Goal: Task Accomplishment & Management: Complete application form

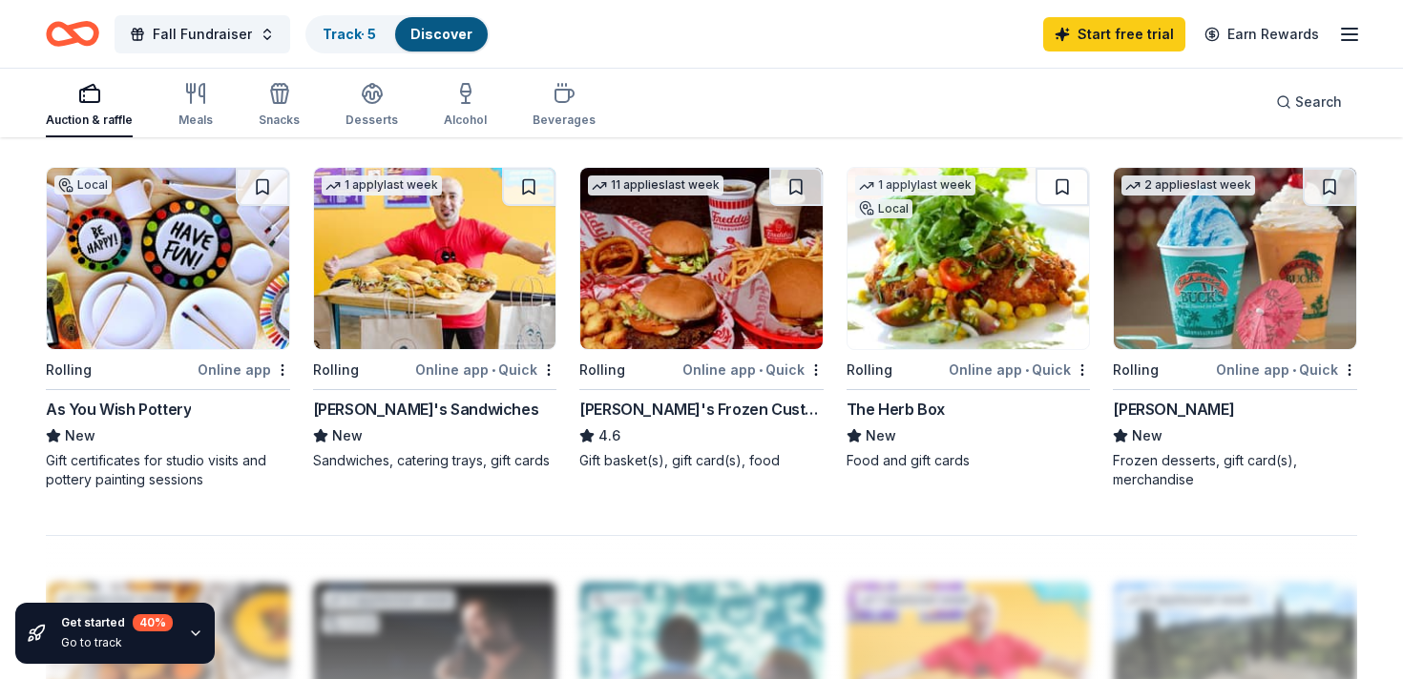
scroll to position [1296, 0]
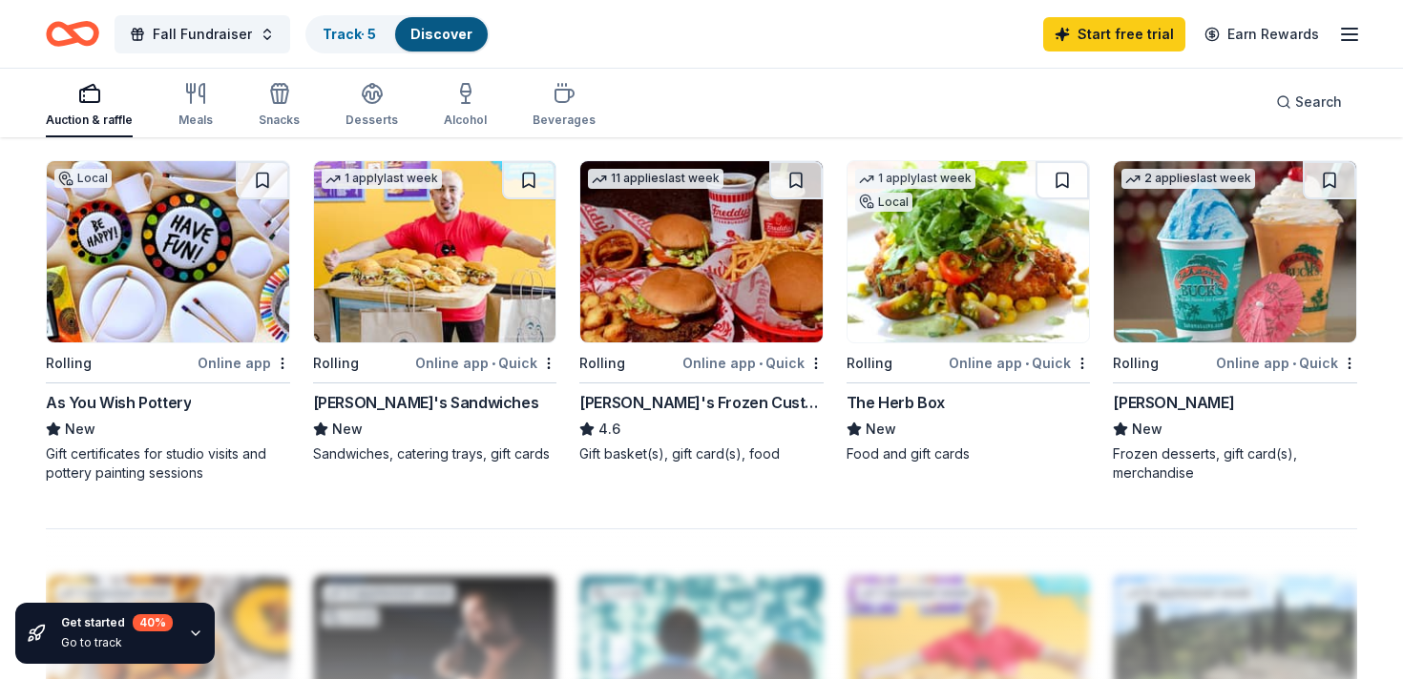
click at [650, 406] on div "Freddy's Frozen Custard & Steakburgers" at bounding box center [701, 402] width 244 height 23
click at [182, 30] on span "Fall Fundraiser" at bounding box center [202, 34] width 99 height 23
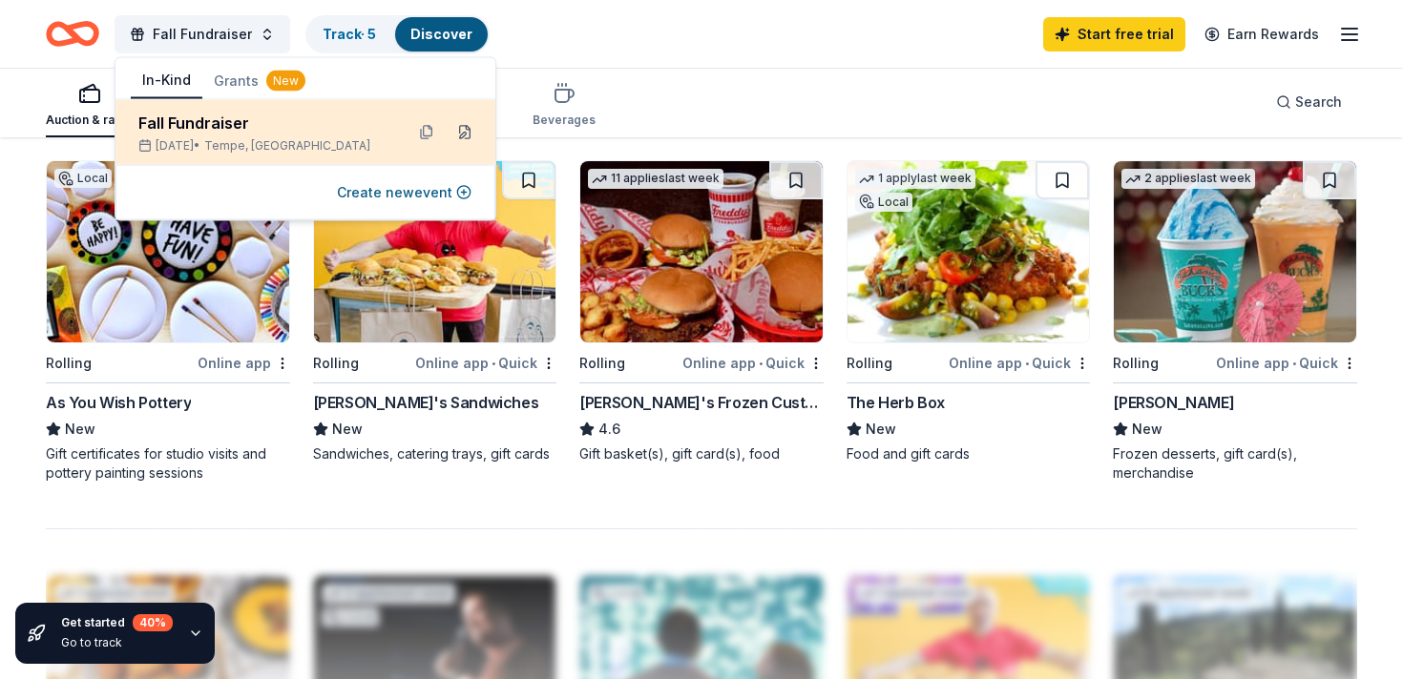
click at [463, 133] on button at bounding box center [464, 132] width 31 height 31
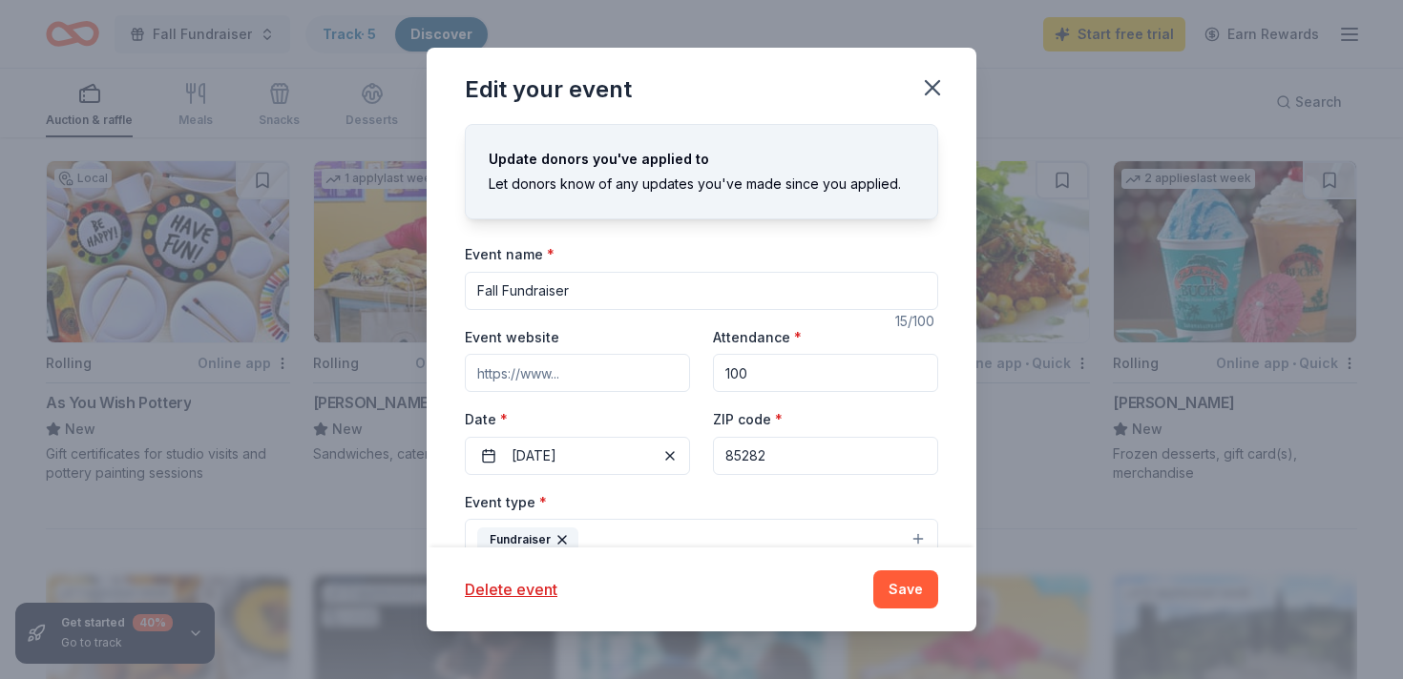
drag, startPoint x: 591, startPoint y: 288, endPoint x: 389, endPoint y: 257, distance: 203.8
click at [393, 260] on div "Edit your event Update donors you've applied to Let donors know of any updates …" at bounding box center [701, 339] width 1403 height 679
type input "Trivia Night"
click at [657, 461] on button "10/04/2025" at bounding box center [577, 456] width 225 height 38
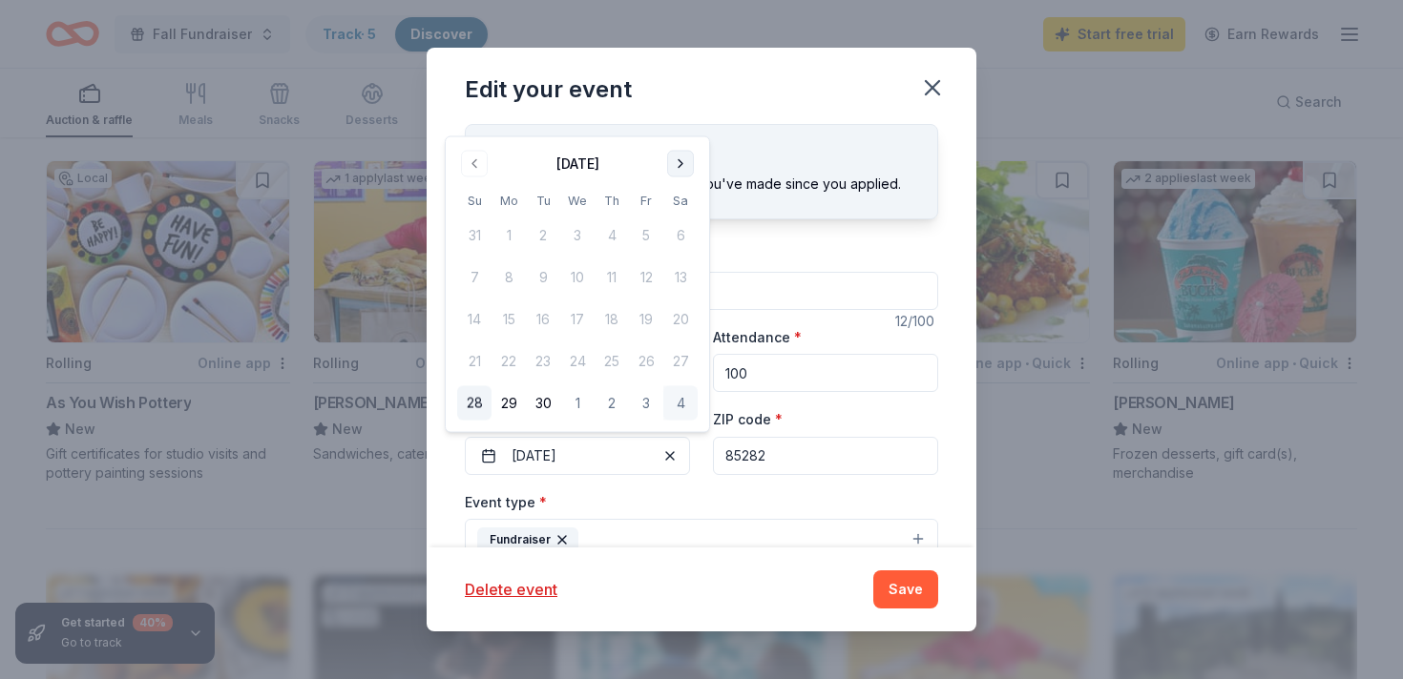
click at [679, 169] on button "Go to next month" at bounding box center [680, 164] width 27 height 27
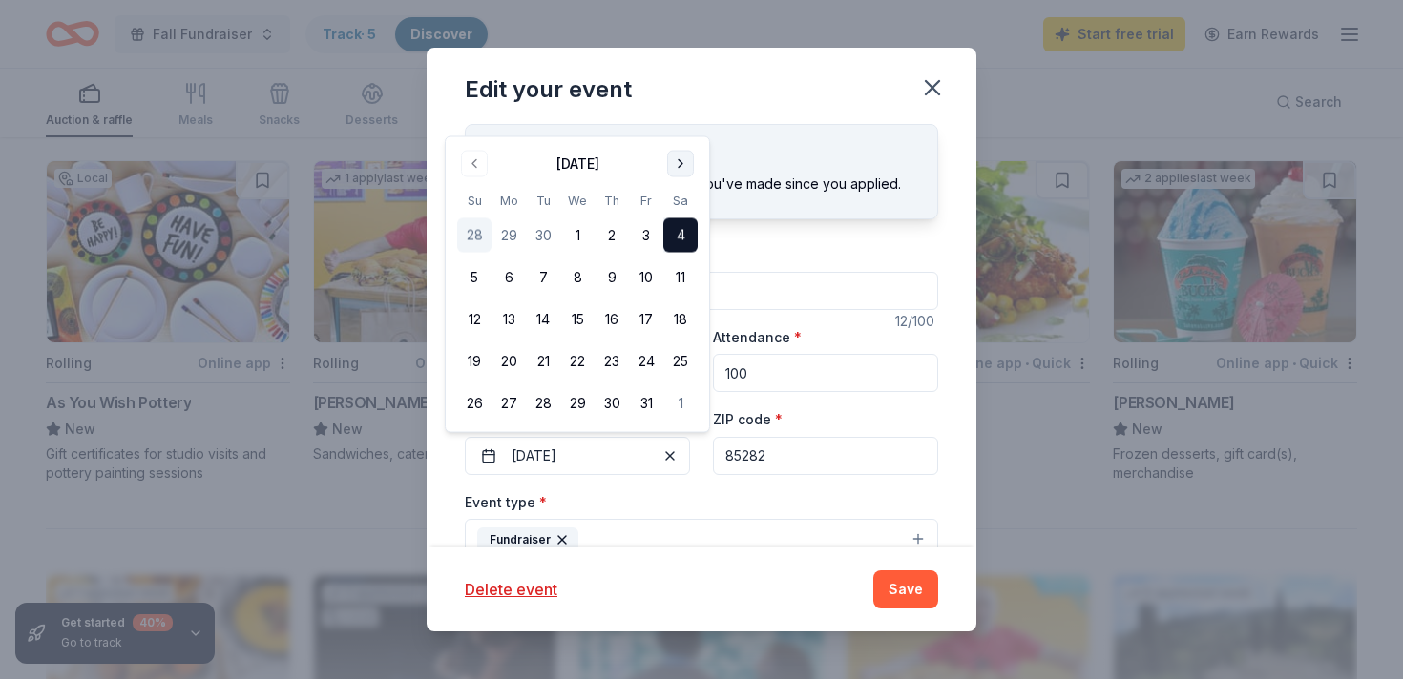
click at [679, 169] on button "Go to next month" at bounding box center [680, 164] width 27 height 27
click at [679, 169] on tbody "26 27 28 29 30 31 1 2 3 4 5 6 7 8 9 10 11 12 13 14 15 16 17 18 19 20 21 22 23 2…" at bounding box center [577, 295] width 240 height 252
click at [678, 118] on button "Go to next month" at bounding box center [680, 122] width 27 height 27
click at [678, 118] on div "Edit your event" at bounding box center [702, 86] width 550 height 76
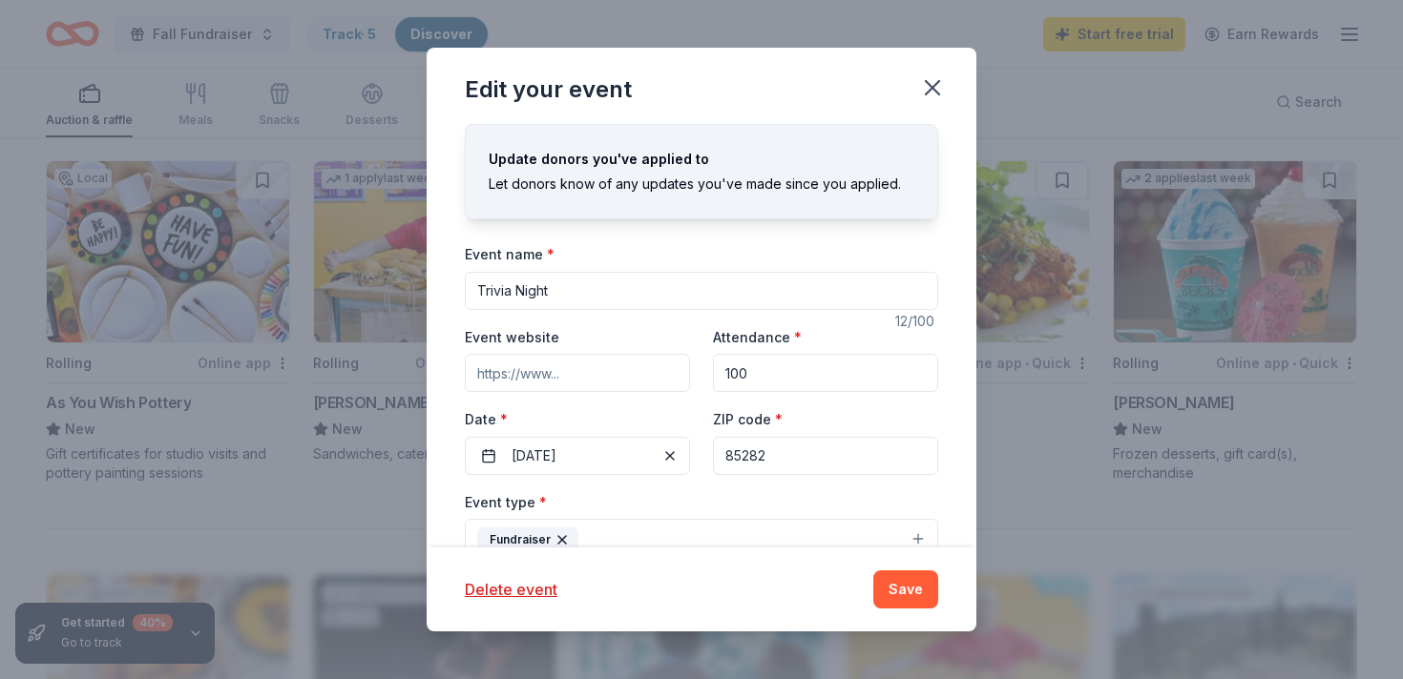
click at [577, 368] on input "Event website" at bounding box center [577, 373] width 225 height 38
click at [587, 457] on button "10/04/2025" at bounding box center [577, 456] width 225 height 38
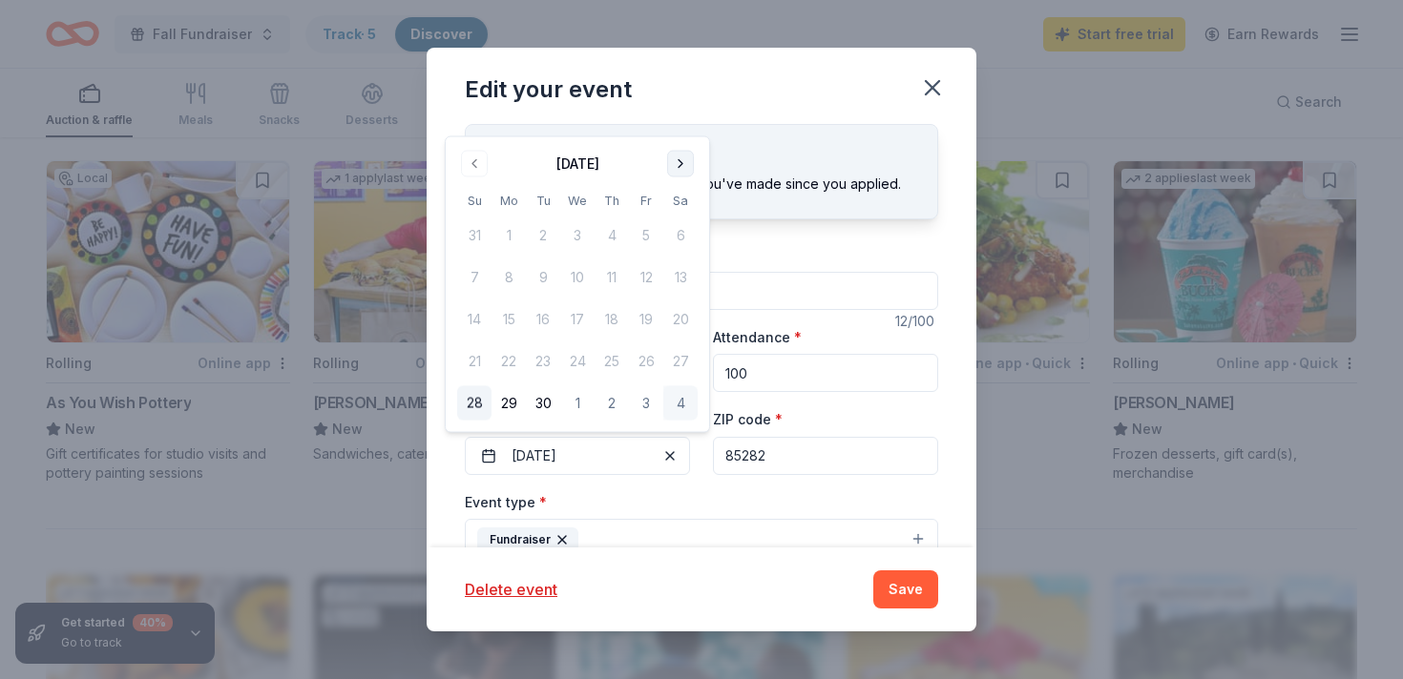
click at [684, 169] on button "Go to next month" at bounding box center [680, 164] width 27 height 27
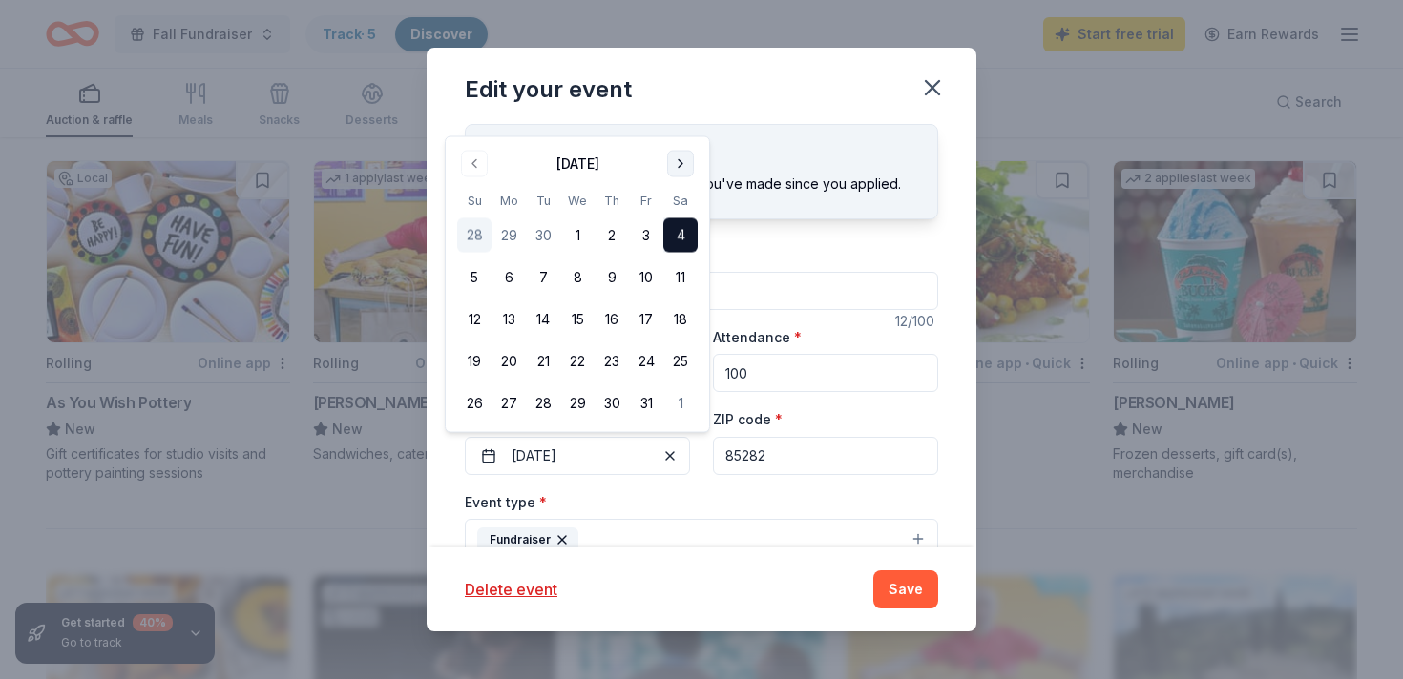
click at [684, 169] on button "Go to next month" at bounding box center [680, 164] width 27 height 27
click at [685, 125] on button "Go to next month" at bounding box center [680, 122] width 27 height 27
click at [681, 170] on button "Go to next month" at bounding box center [680, 164] width 27 height 27
click at [678, 201] on button "Go to next month" at bounding box center [680, 206] width 27 height 27
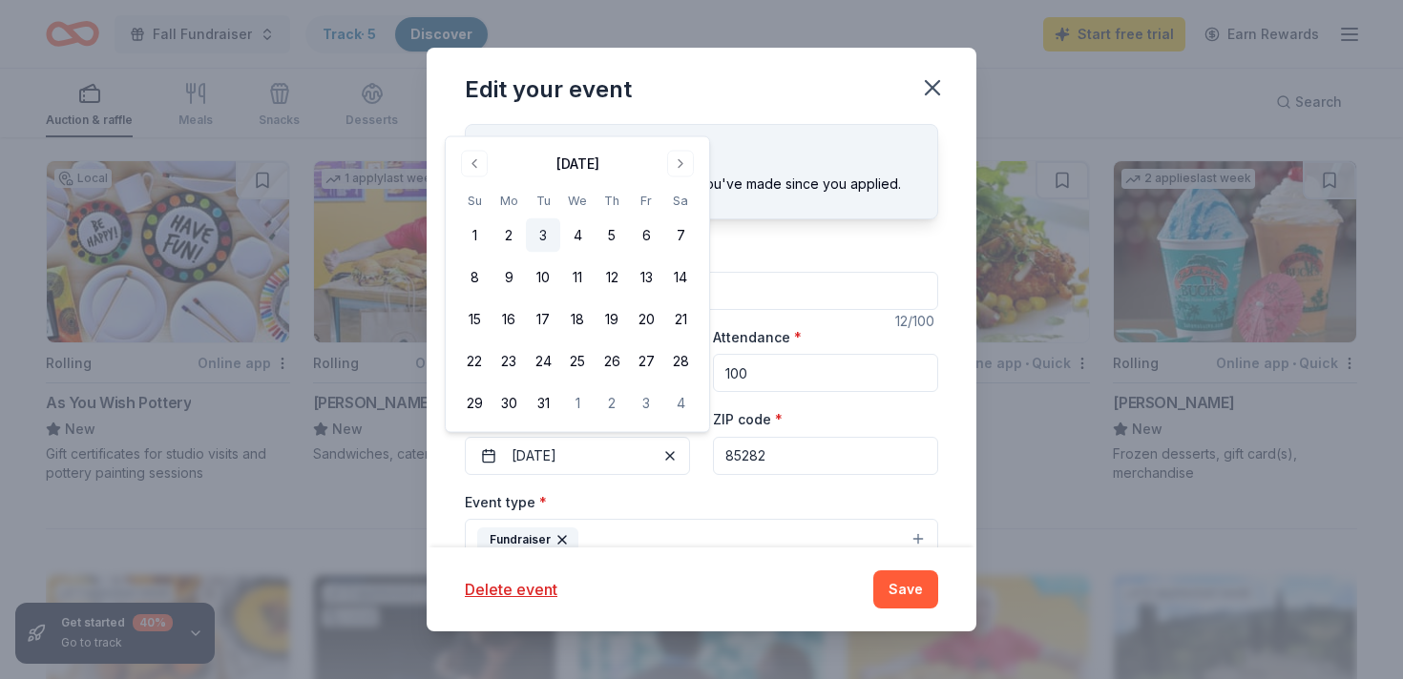
click at [547, 236] on button "3" at bounding box center [543, 236] width 34 height 34
click at [749, 503] on div "Event type * Fundraiser" at bounding box center [701, 526] width 473 height 72
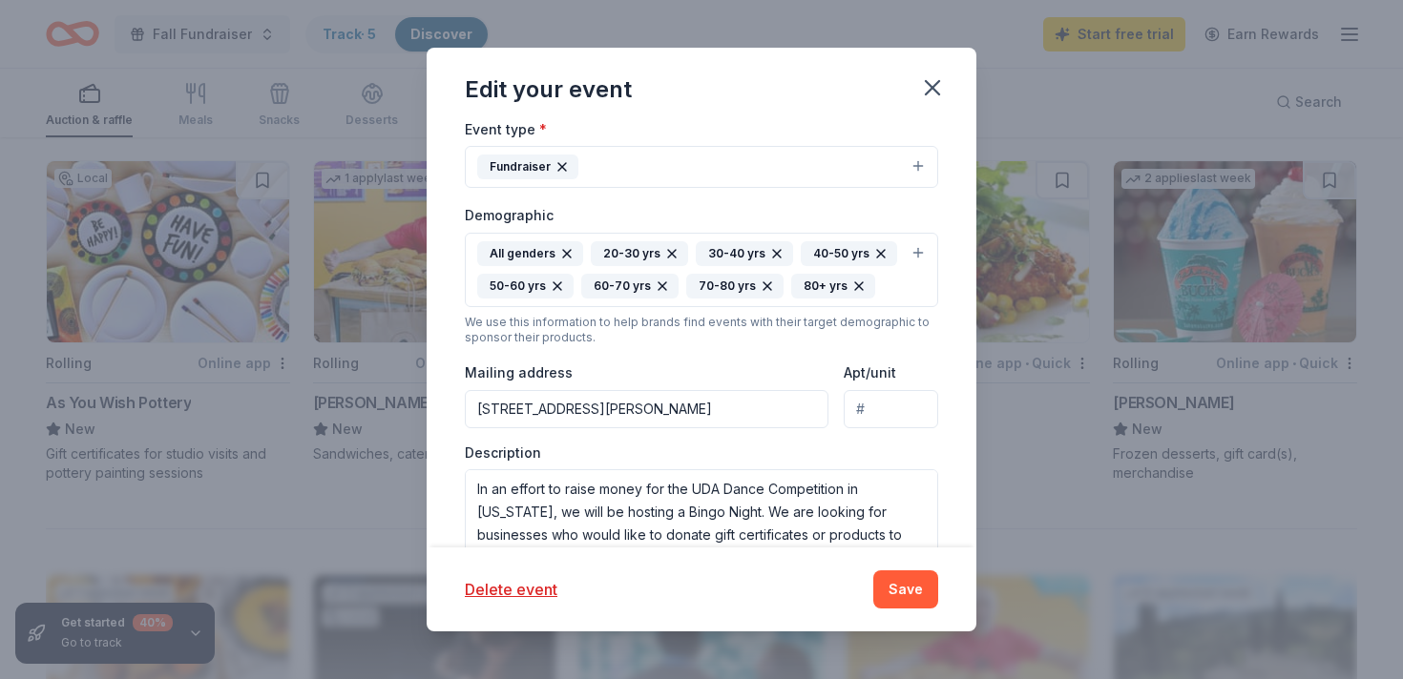
scroll to position [396, 0]
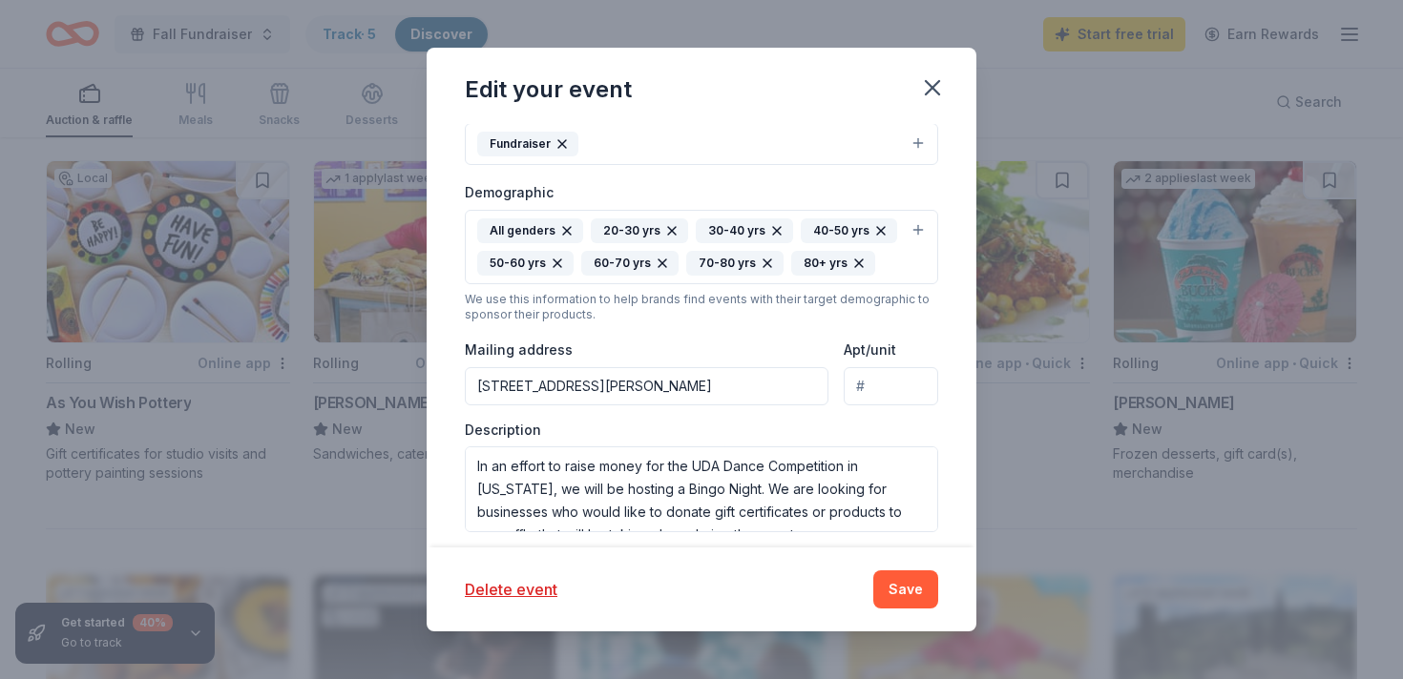
click at [887, 257] on div "All genders 20-30 yrs 30-40 yrs 40-50 yrs 50-60 yrs 60-70 yrs 70-80 yrs 80+ yrs" at bounding box center [690, 247] width 426 height 57
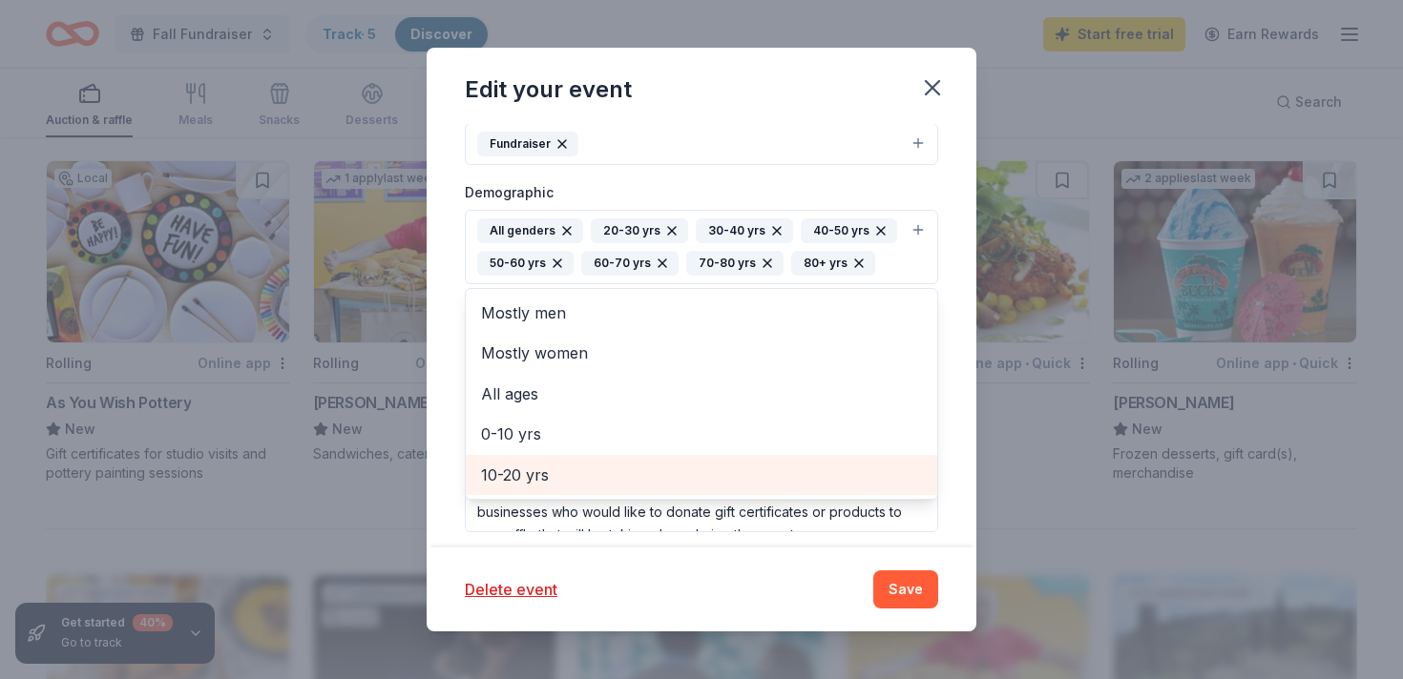
click at [551, 469] on span "10-20 yrs" at bounding box center [701, 475] width 441 height 25
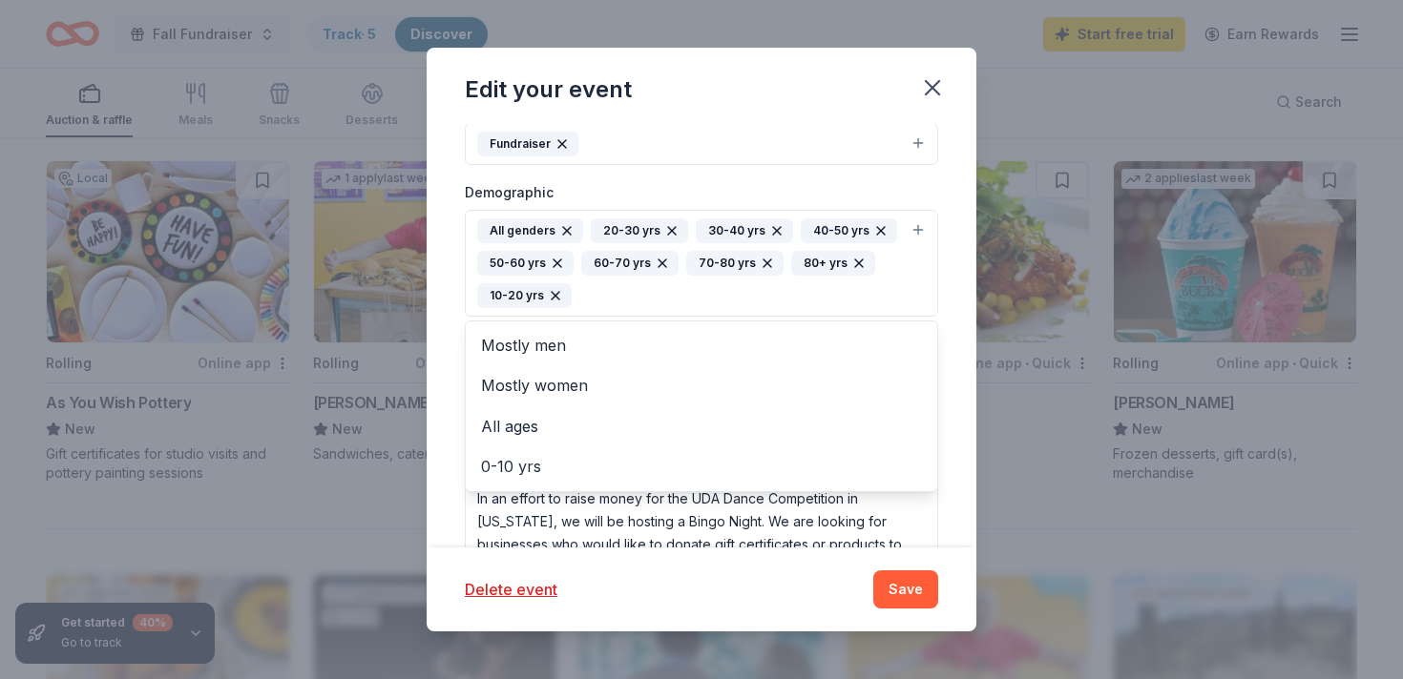
scroll to position [467, 0]
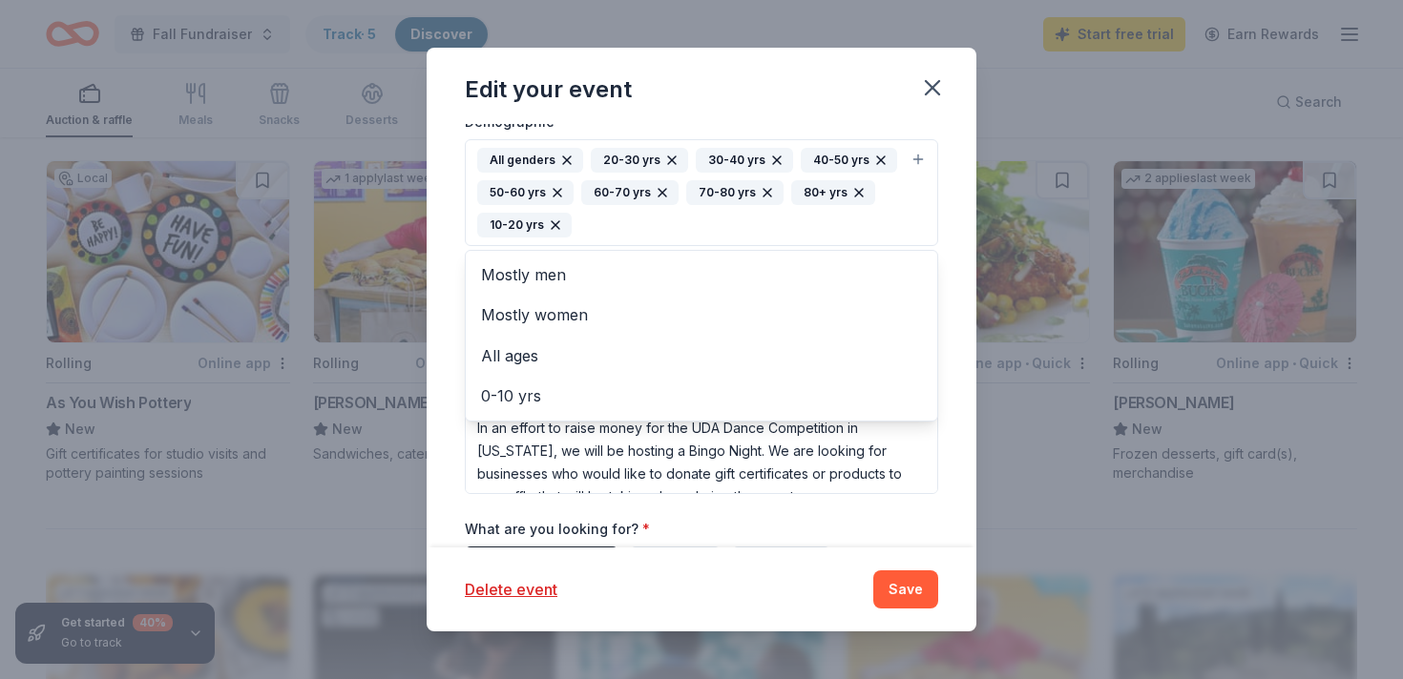
click at [460, 470] on div "Update donors you've applied to Let donors know of any updates you've made sinc…" at bounding box center [702, 336] width 550 height 424
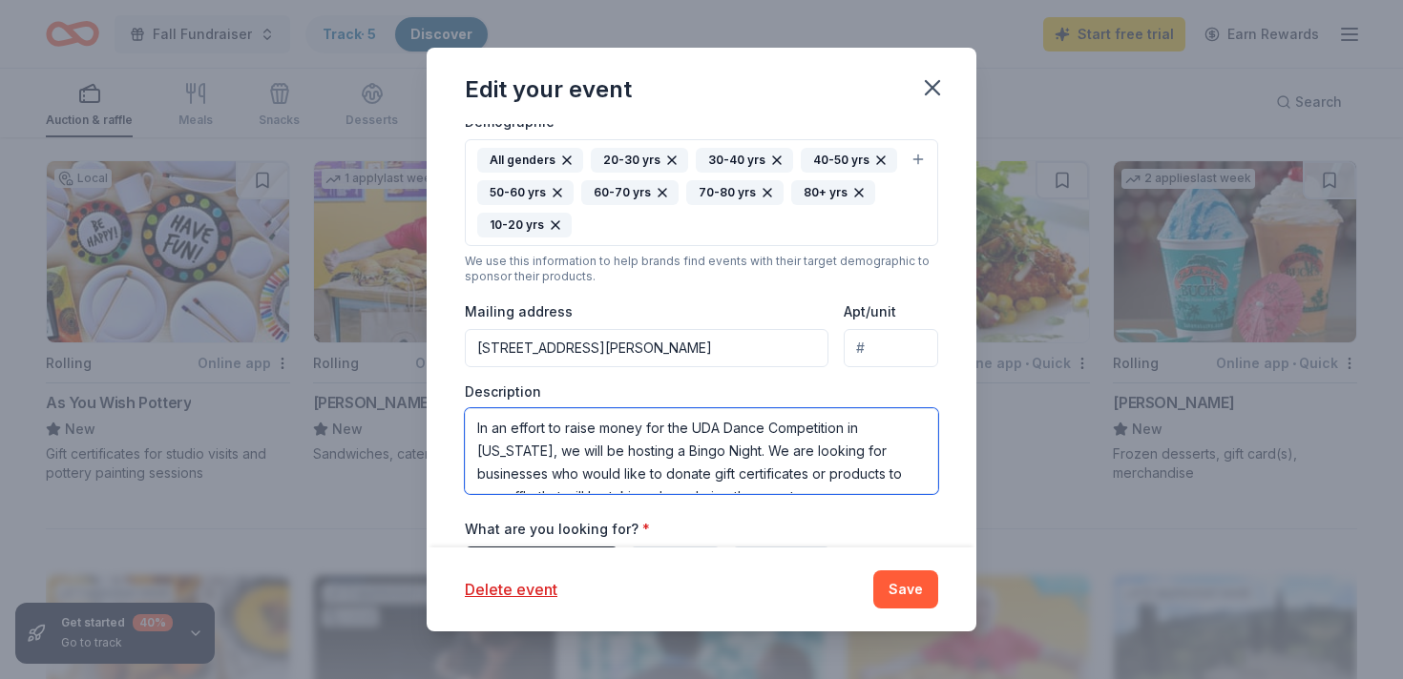
scroll to position [23, 0]
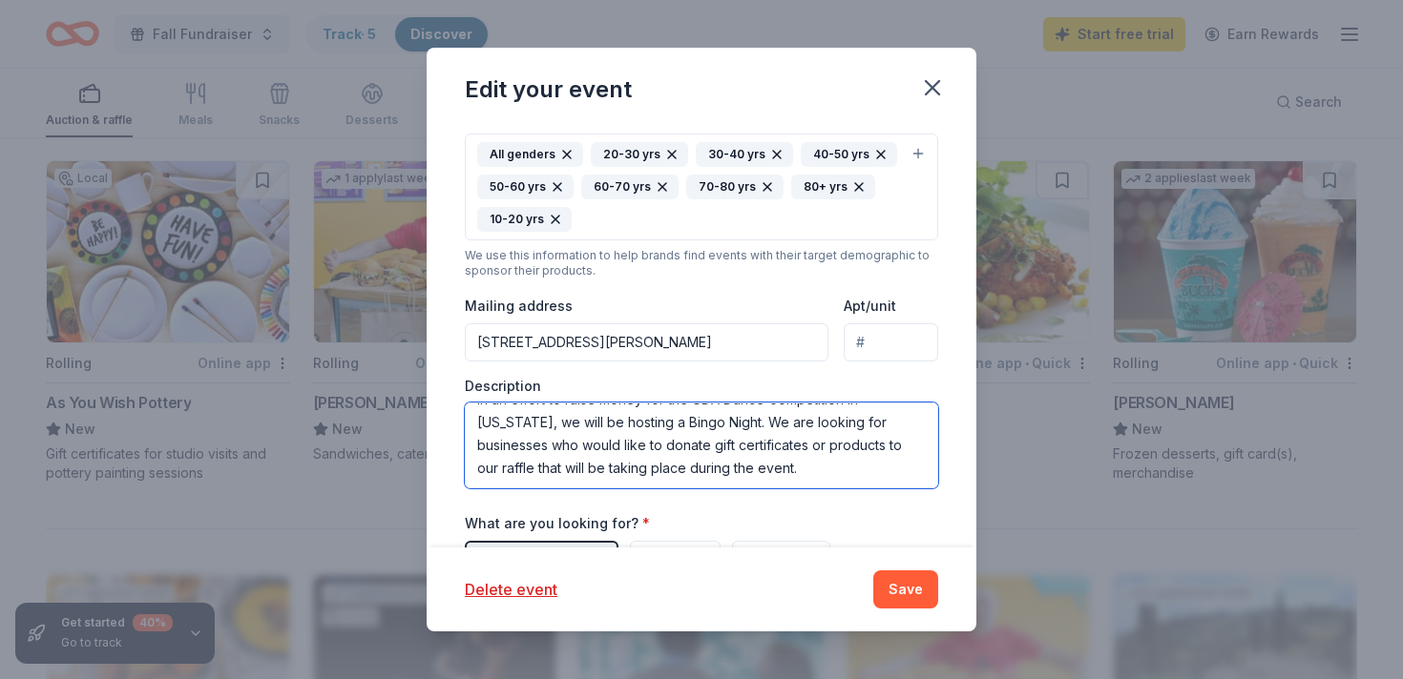
drag, startPoint x: 476, startPoint y: 426, endPoint x: 861, endPoint y: 538, distance: 400.7
click at [861, 538] on div "Event name * Trivia Night 12 /100 Event website Attendance * 100 Date * 03/03/2…" at bounding box center [701, 245] width 473 height 950
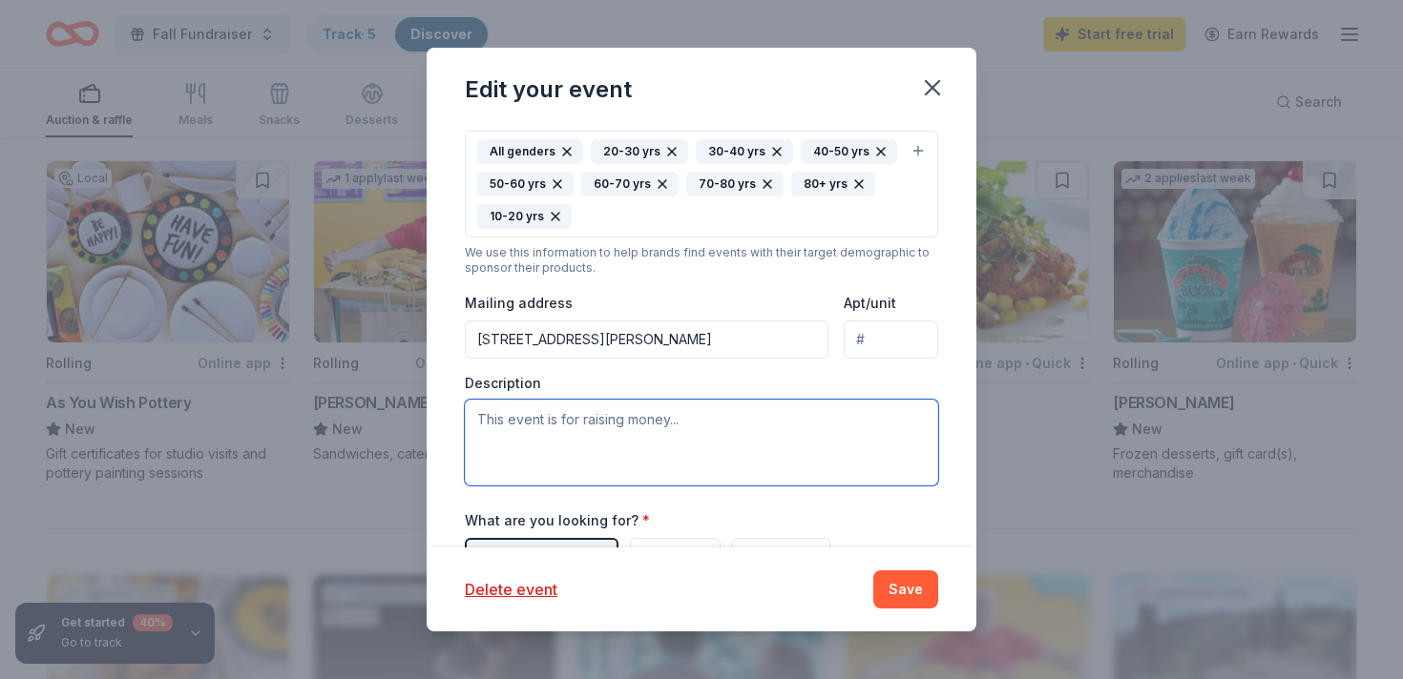
scroll to position [0, 0]
click at [576, 428] on textarea at bounding box center [701, 443] width 473 height 86
paste textarea "This event is raising money for our performance dance team to go to Chicago."
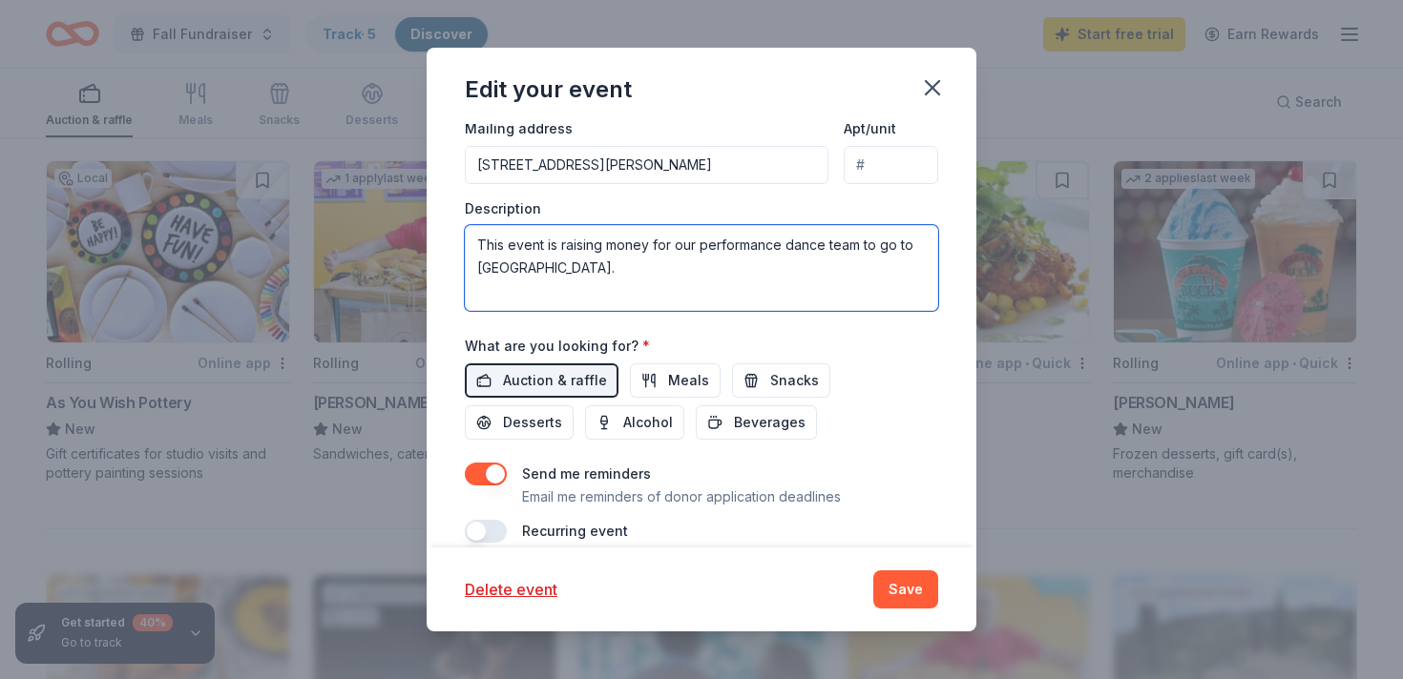
scroll to position [676, 0]
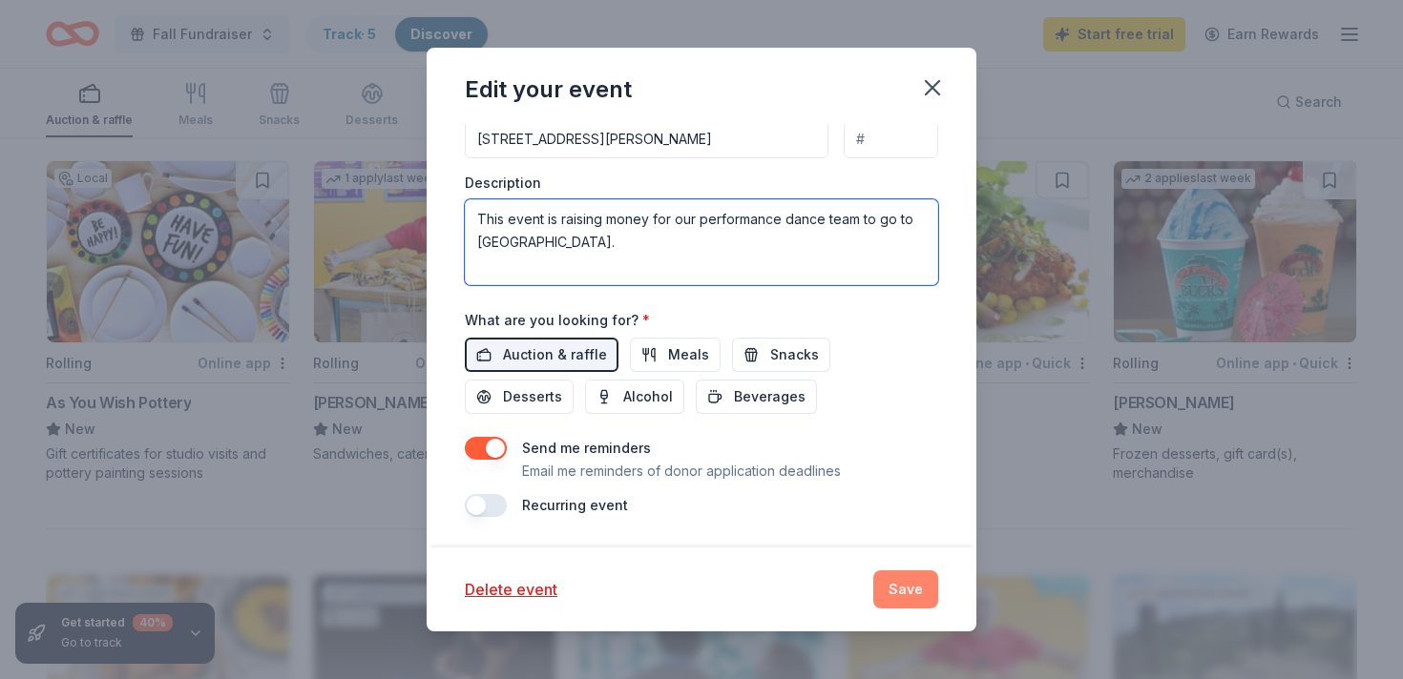
type textarea "This event is raising money for our performance dance team to go to Chicago."
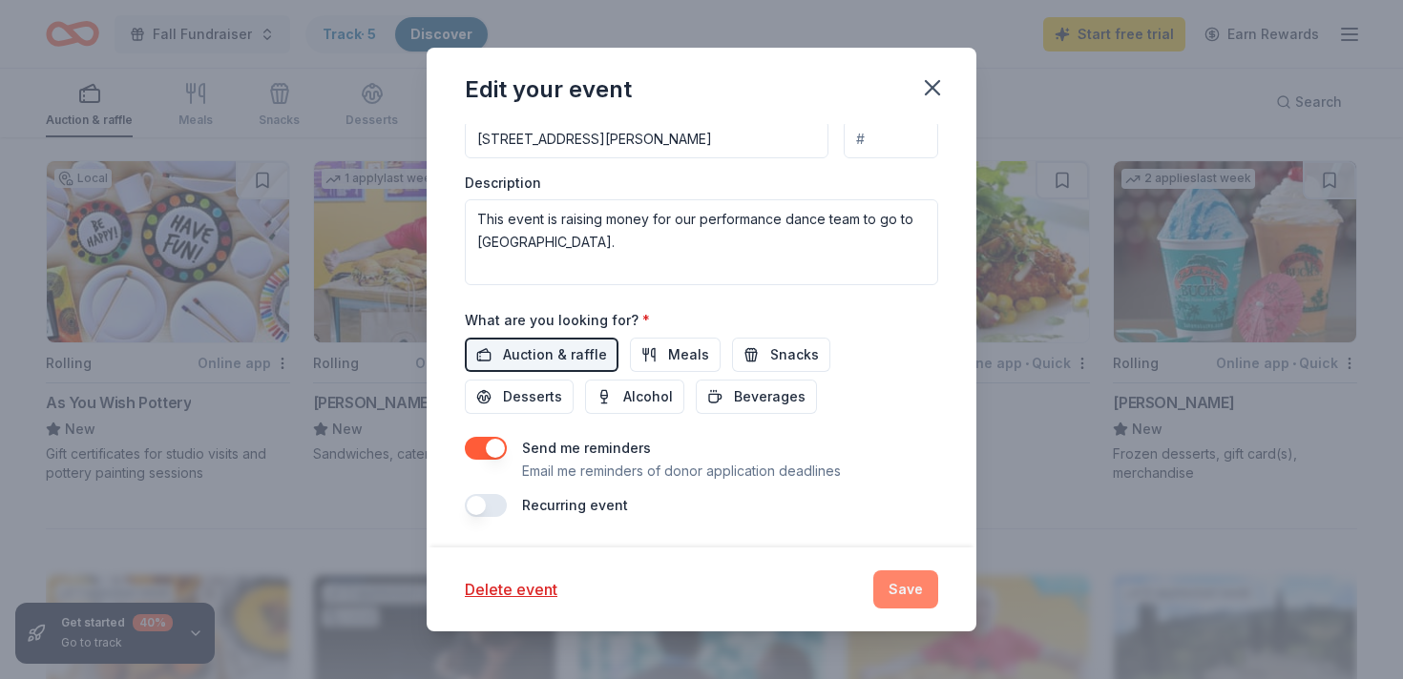
click at [892, 589] on button "Save" at bounding box center [905, 590] width 65 height 38
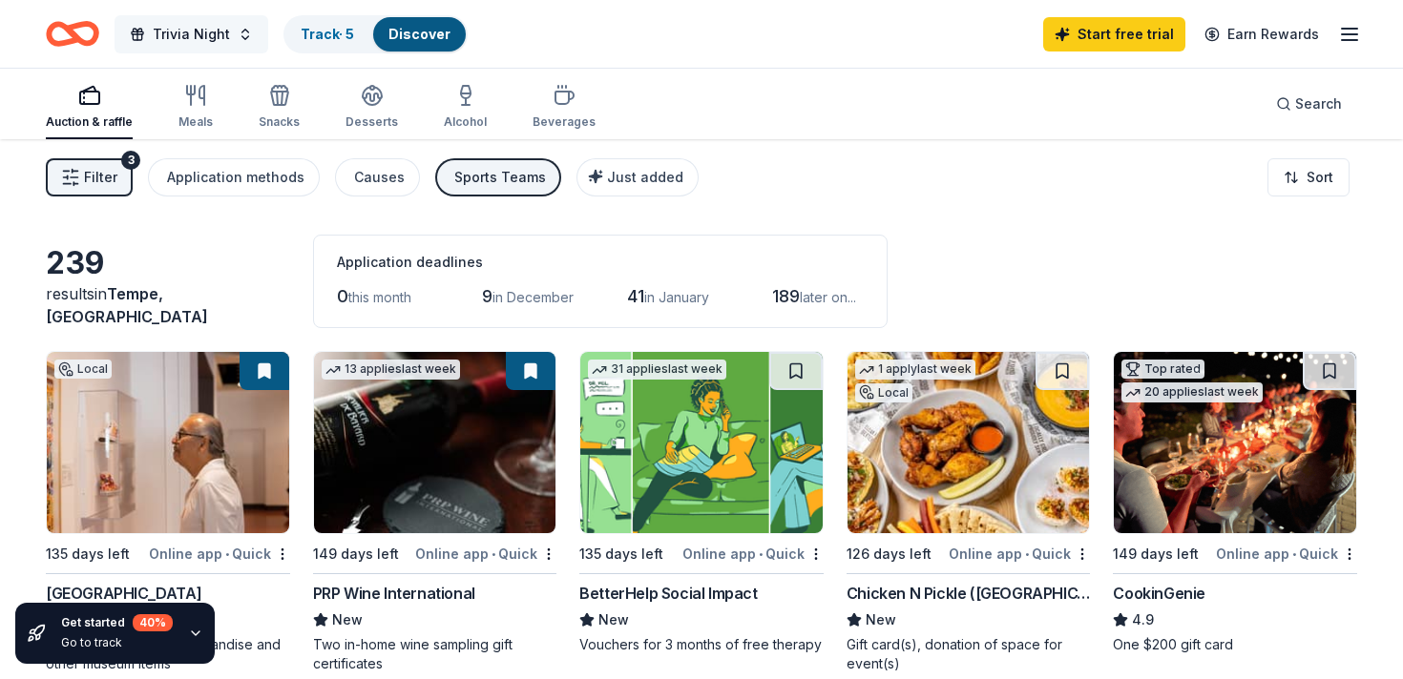
click at [177, 26] on span "Trivia Night" at bounding box center [191, 34] width 77 height 23
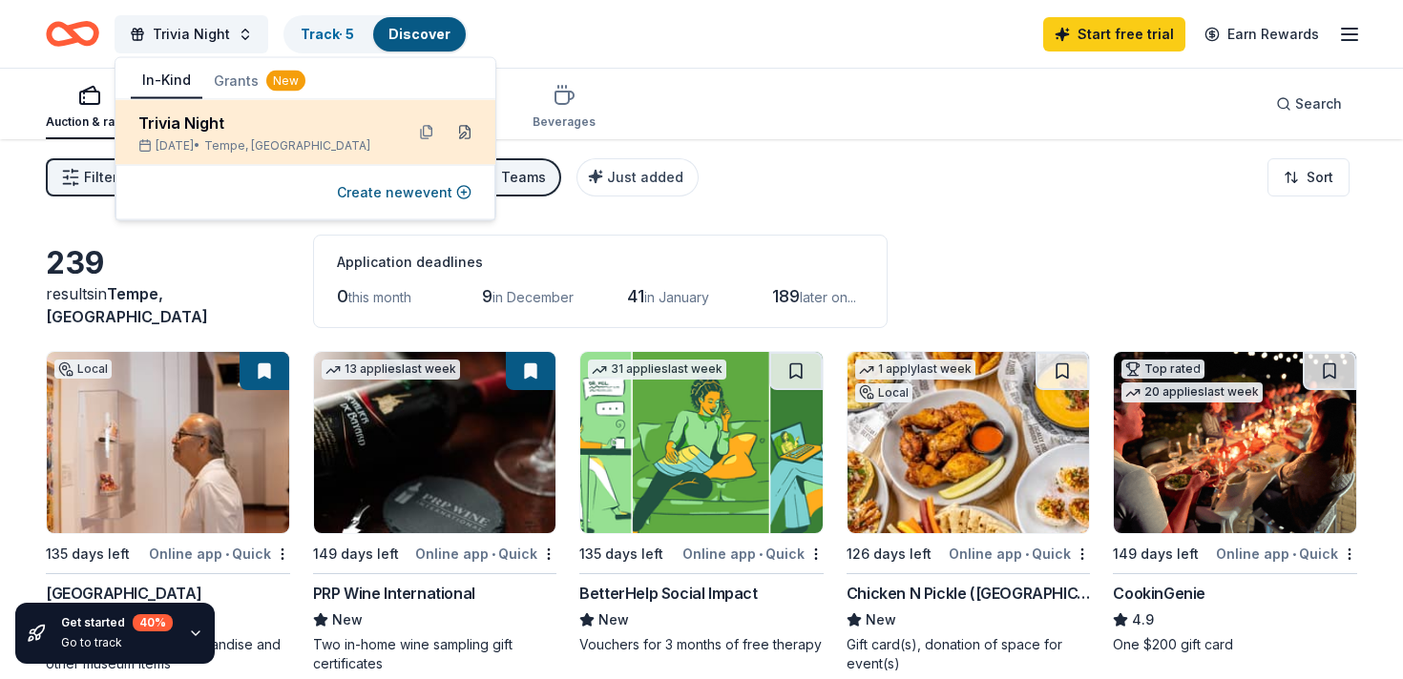
click at [472, 136] on button at bounding box center [464, 132] width 31 height 31
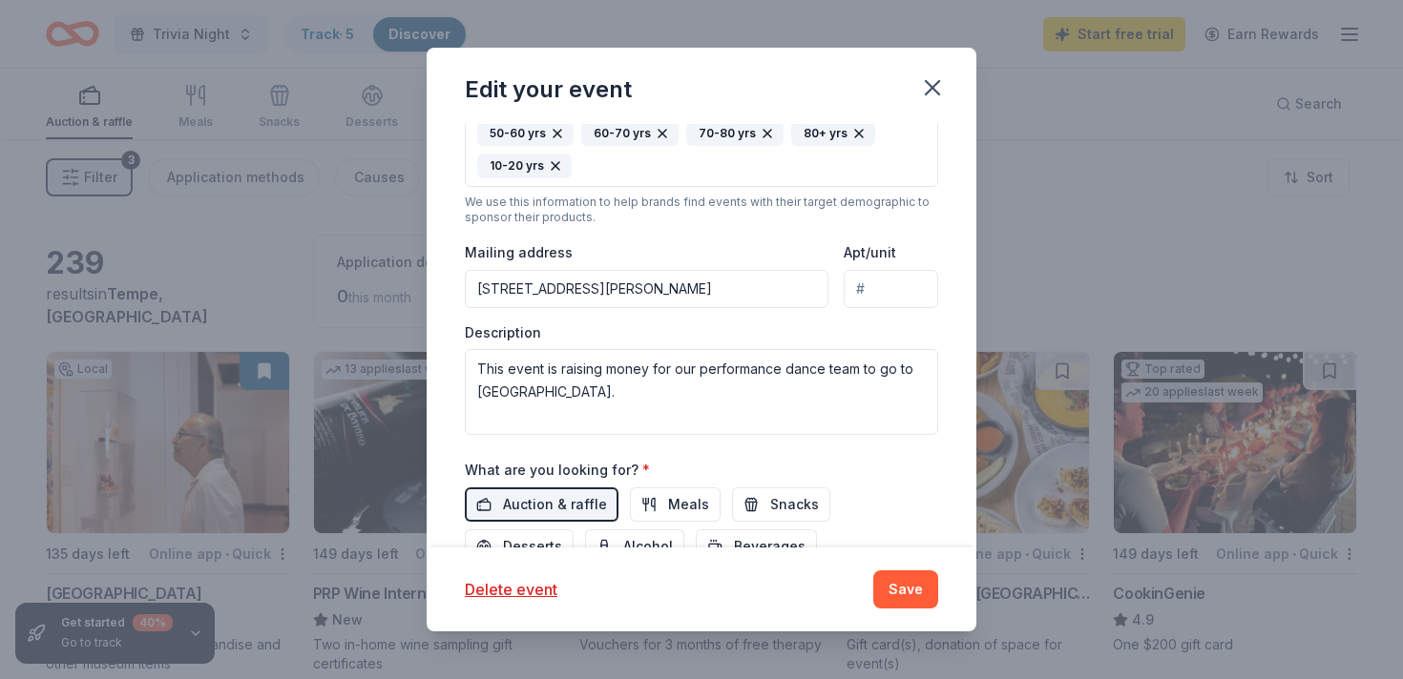
scroll to position [361, 0]
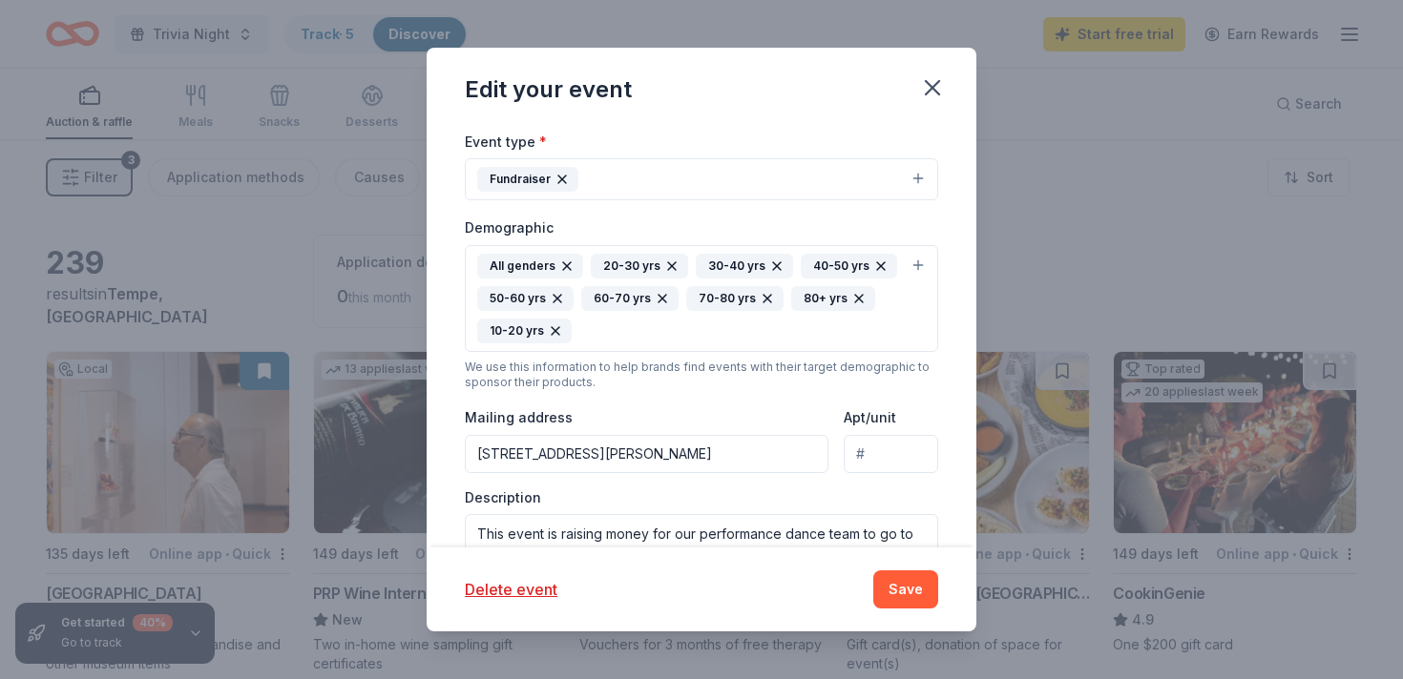
click at [553, 331] on icon "button" at bounding box center [556, 331] width 8 height 8
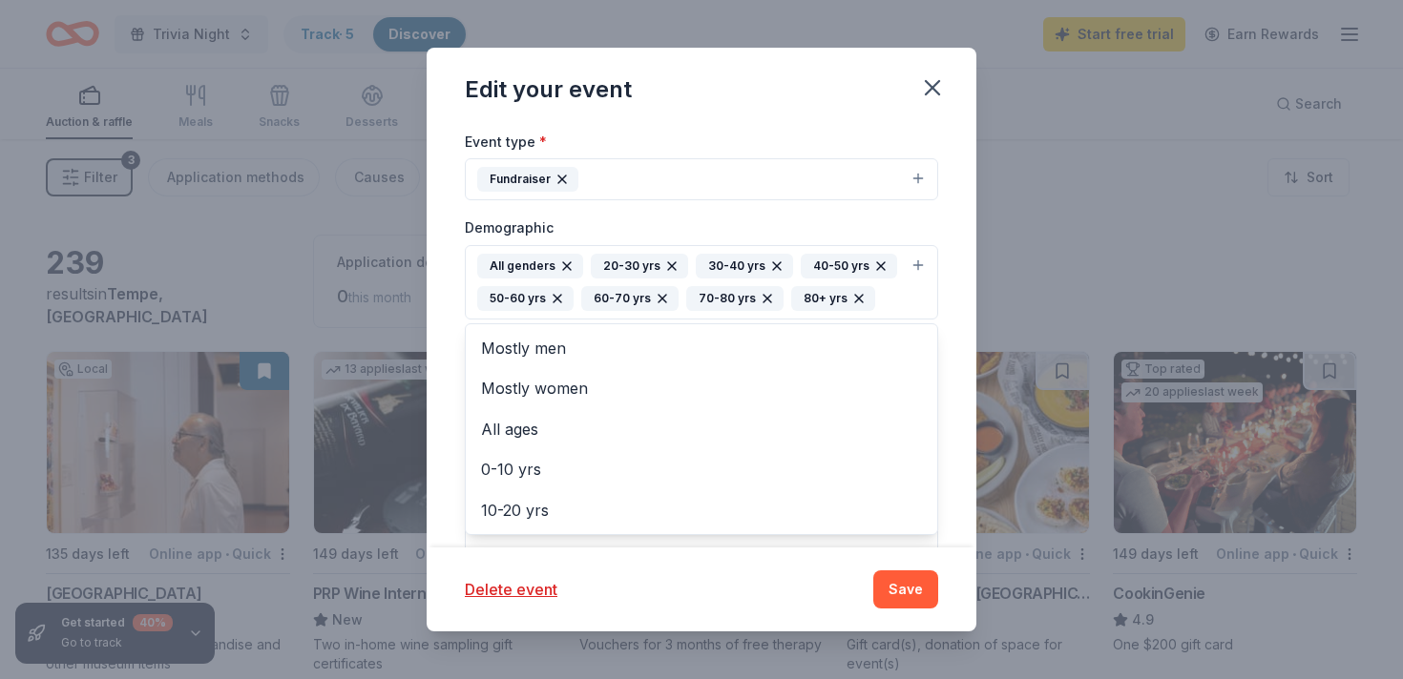
click at [636, 561] on div "Edit your event Update donors you've applied to Let donors know of any updates …" at bounding box center [702, 340] width 550 height 584
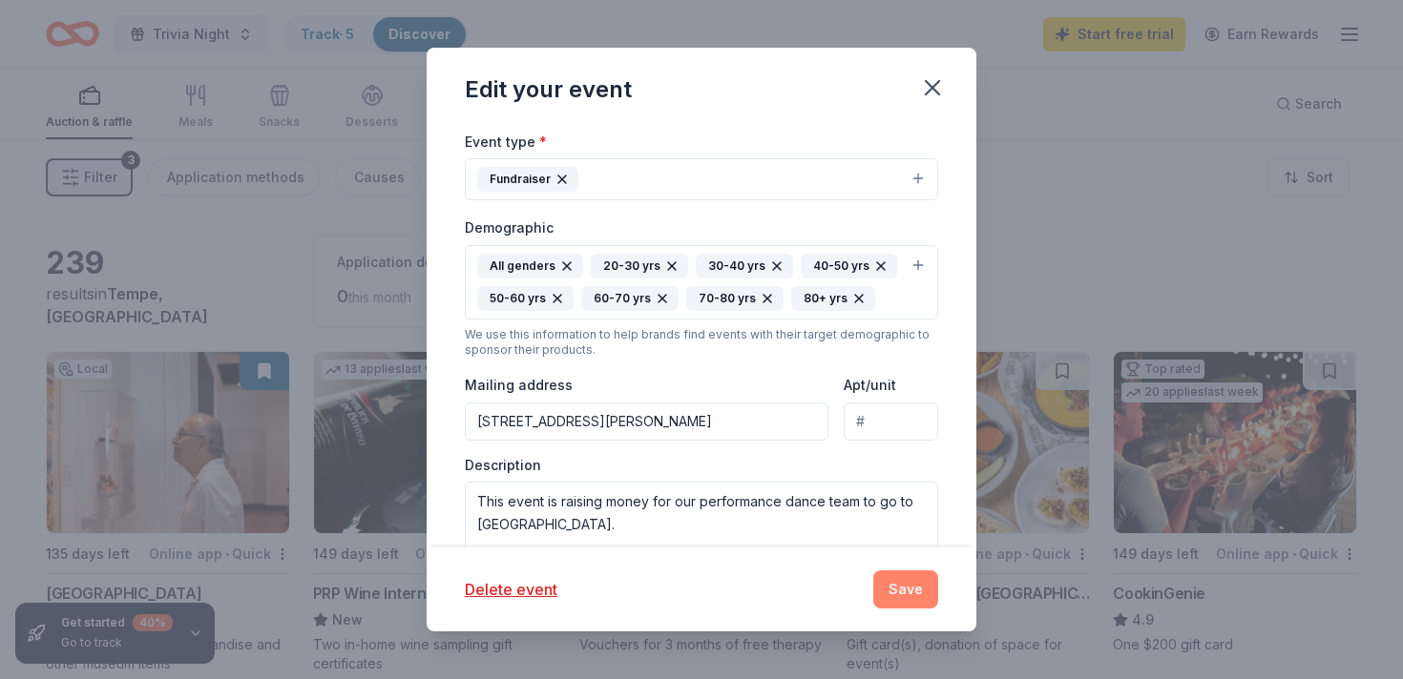
click at [907, 589] on button "Save" at bounding box center [905, 590] width 65 height 38
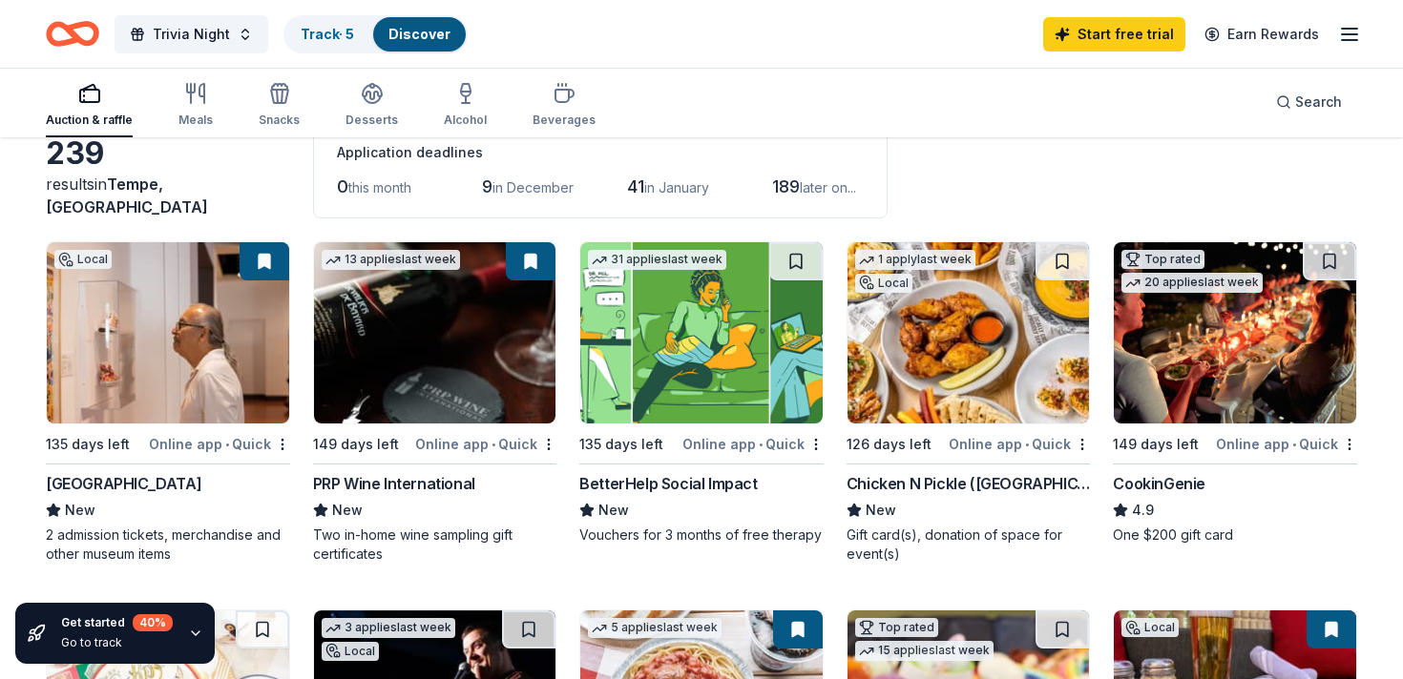
scroll to position [0, 0]
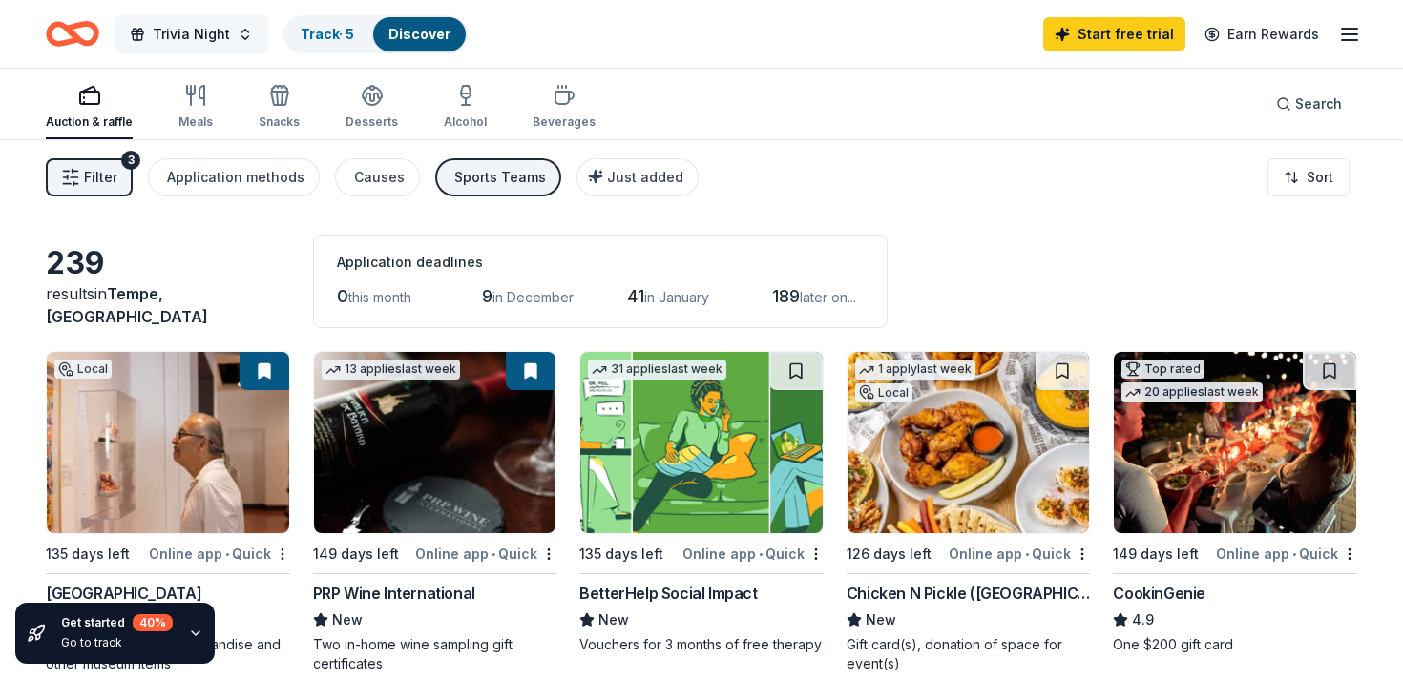
click at [210, 39] on span "Trivia Night" at bounding box center [191, 34] width 77 height 23
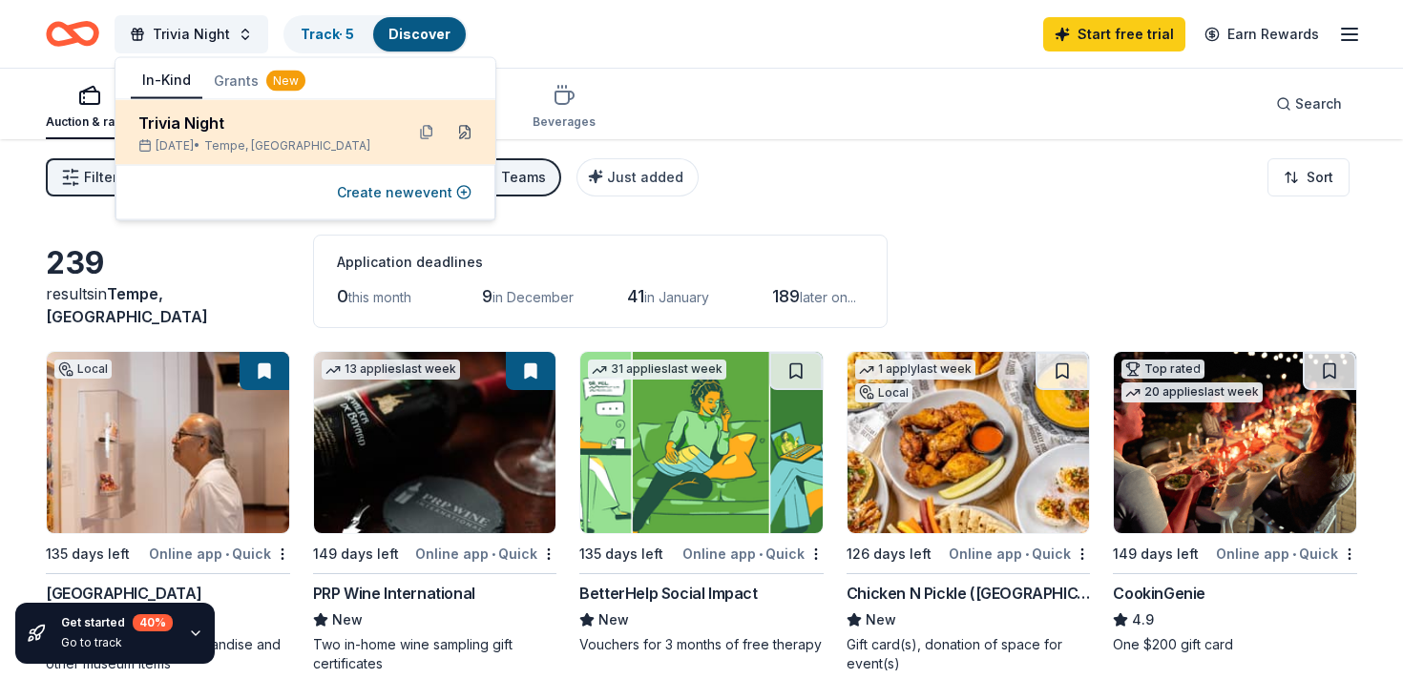
click at [470, 133] on button at bounding box center [464, 132] width 31 height 31
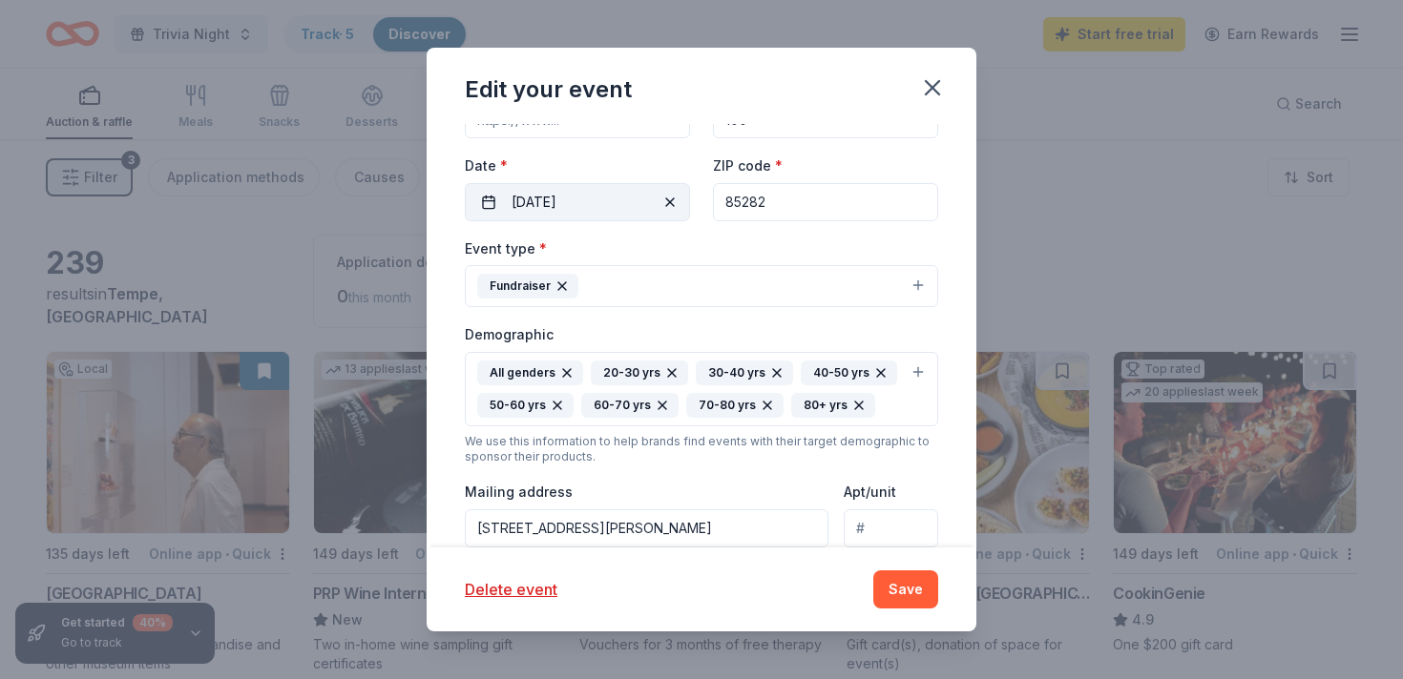
scroll to position [301, 0]
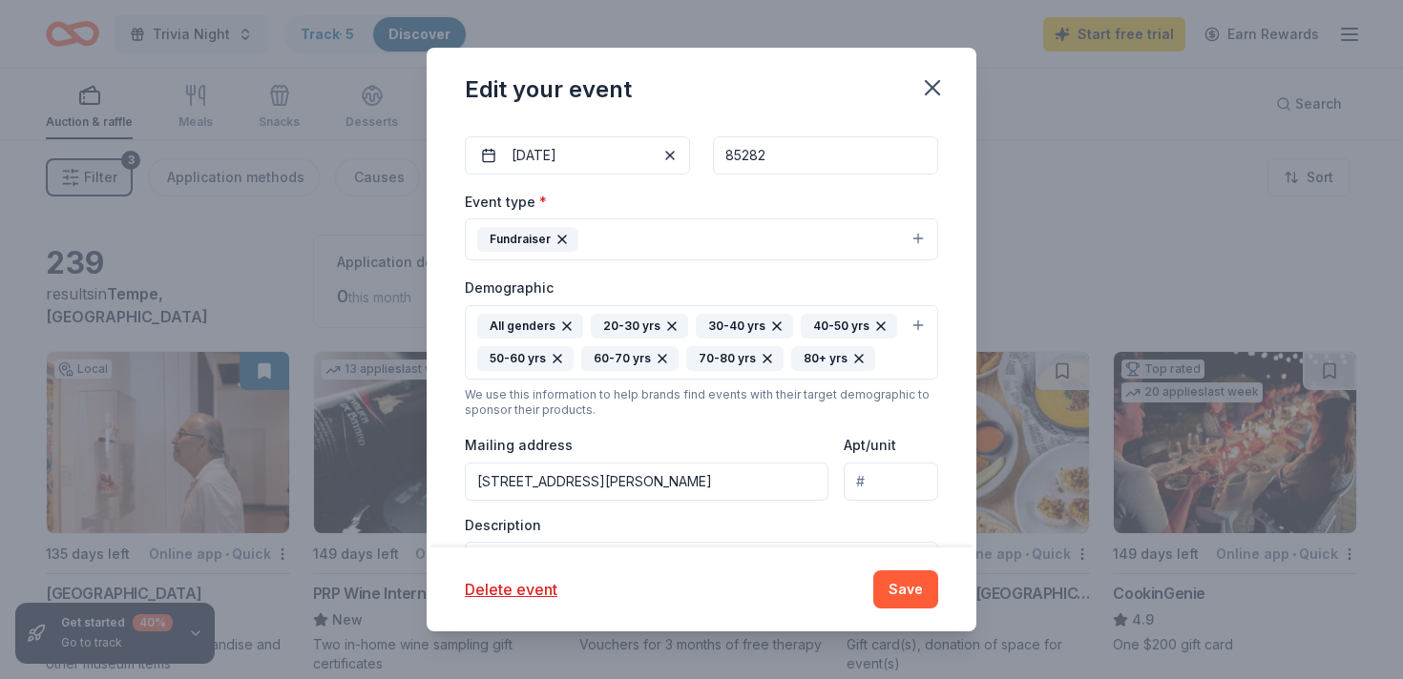
click at [888, 363] on div "All genders 20-30 yrs 30-40 yrs 40-50 yrs 50-60 yrs 60-70 yrs 70-80 yrs 80+ yrs" at bounding box center [690, 342] width 426 height 57
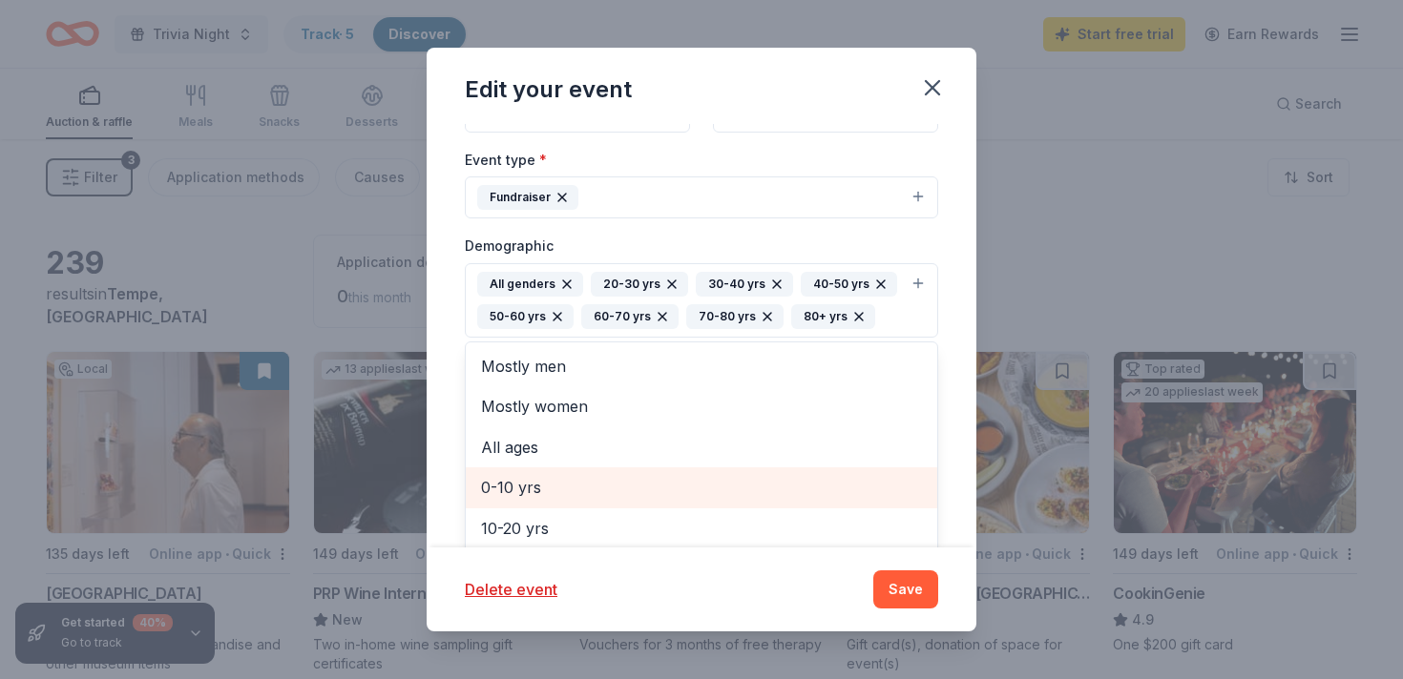
scroll to position [348, 0]
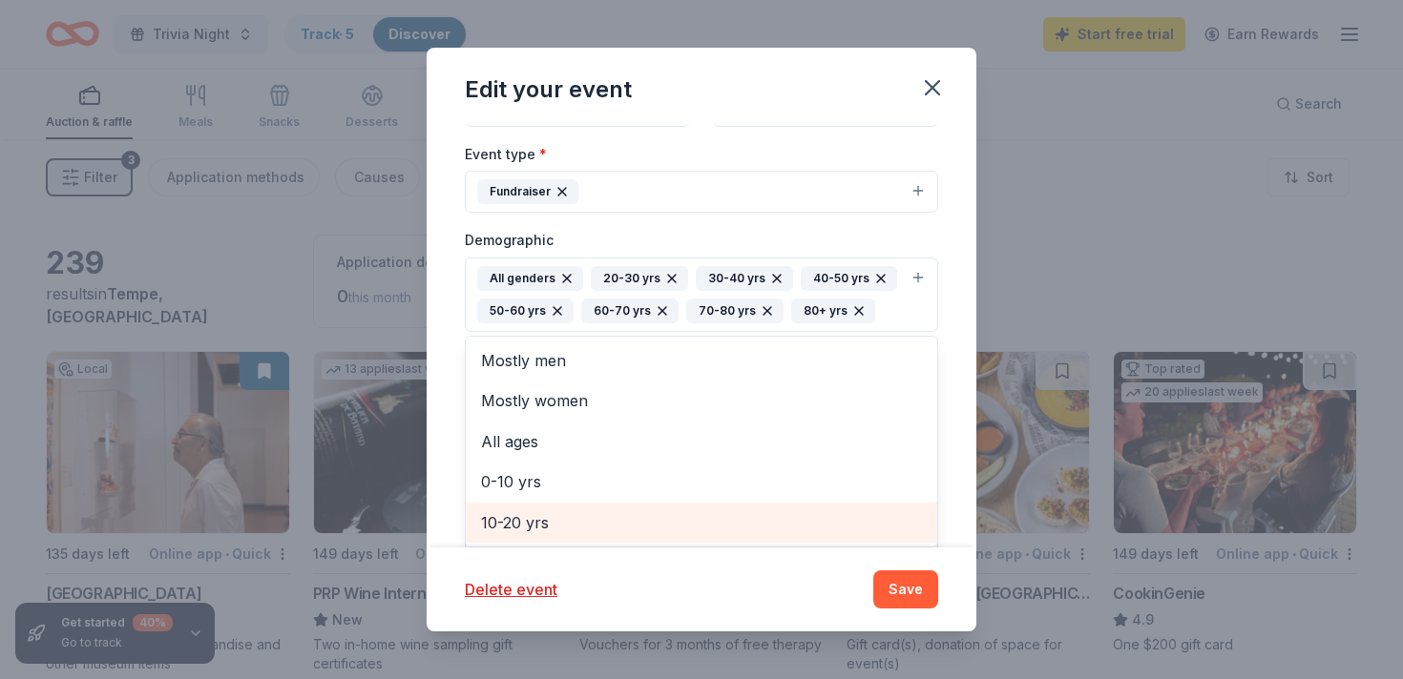
click at [518, 525] on span "10-20 yrs" at bounding box center [701, 523] width 441 height 25
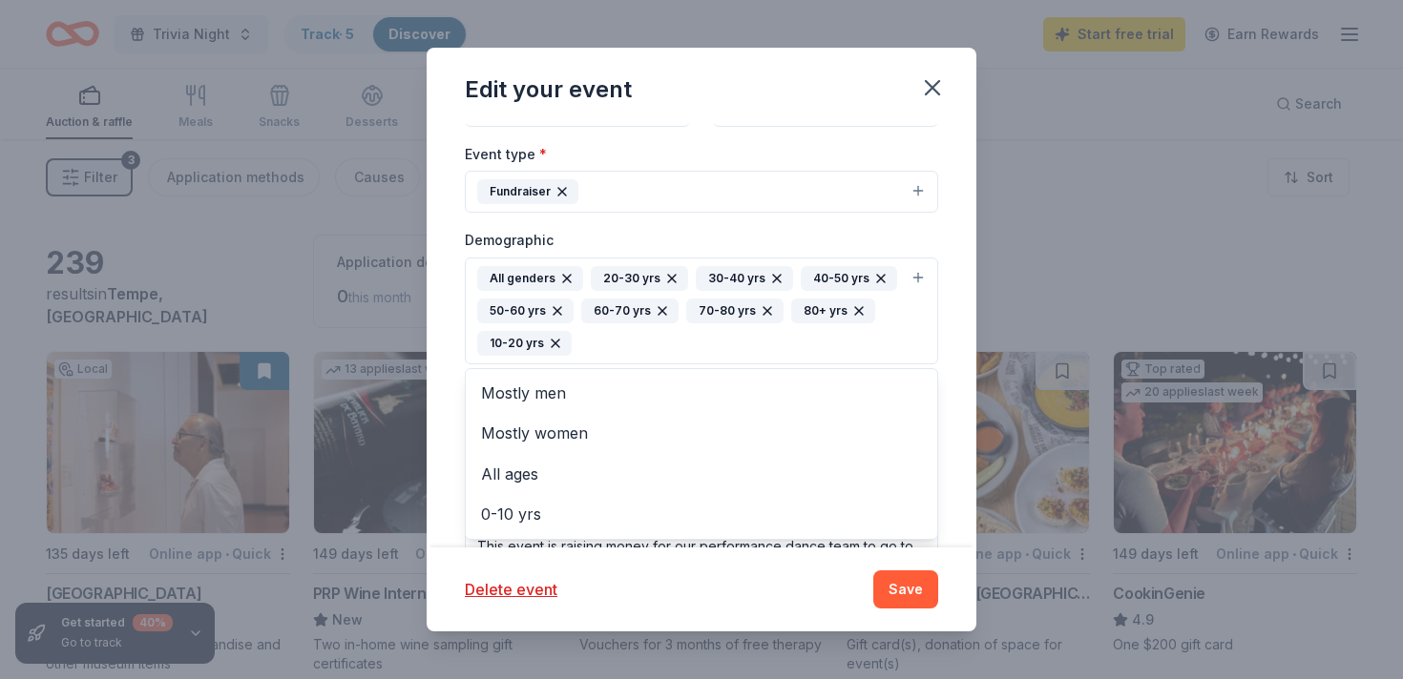
click at [912, 591] on div "Edit your event Update donors you've applied to Let donors know of any updates …" at bounding box center [702, 340] width 550 height 584
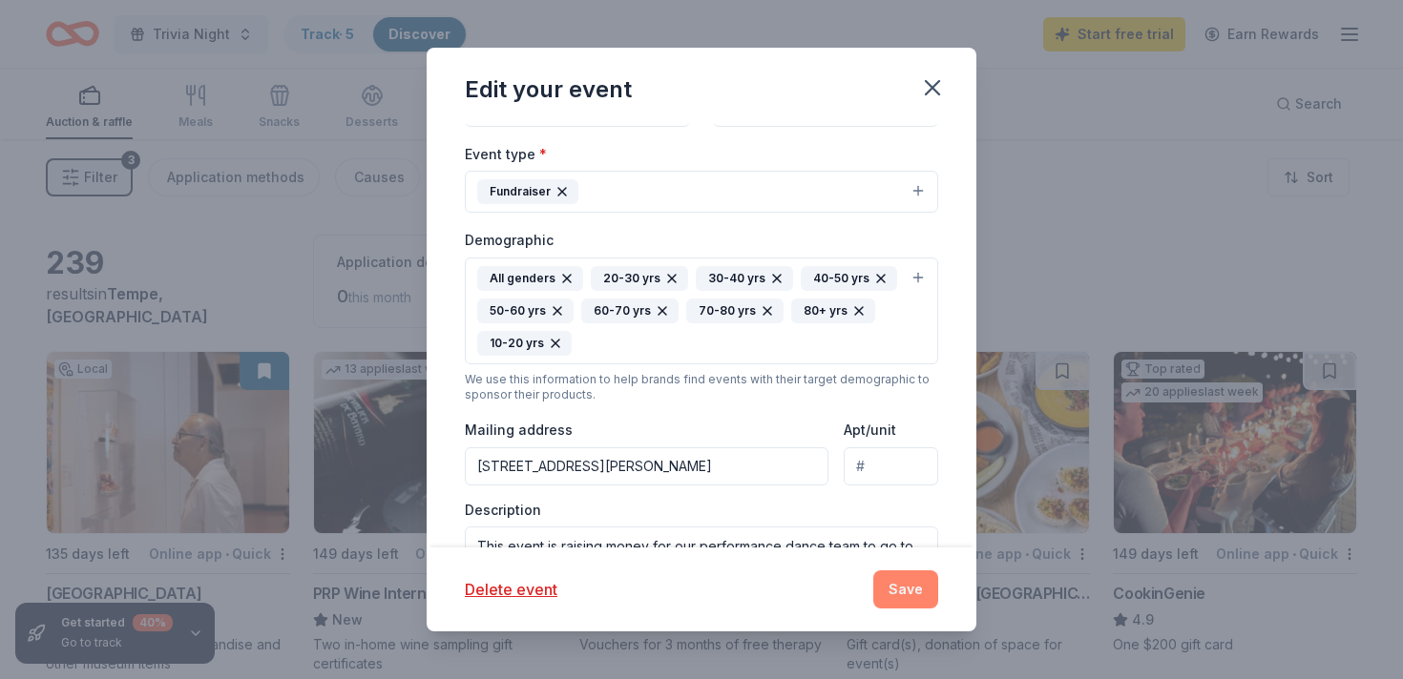
click at [909, 589] on button "Save" at bounding box center [905, 590] width 65 height 38
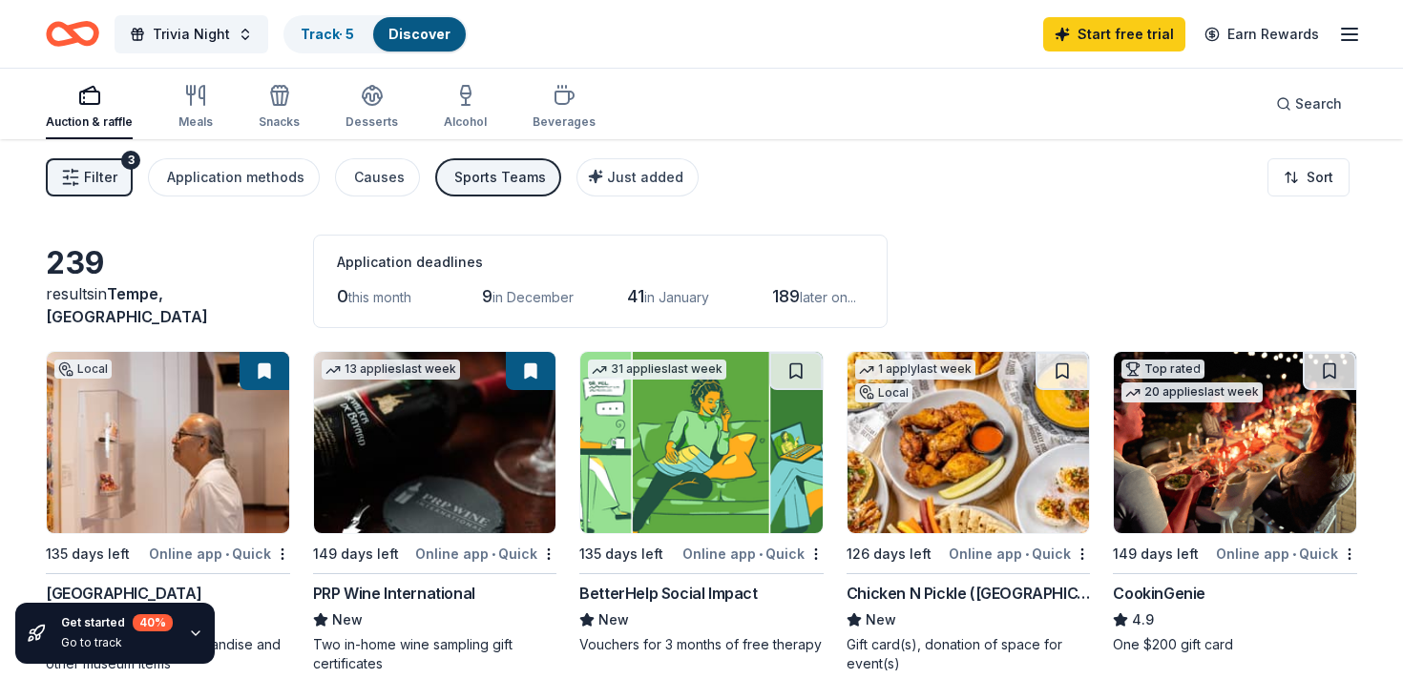
click at [497, 173] on div "Sports Teams" at bounding box center [500, 177] width 92 height 23
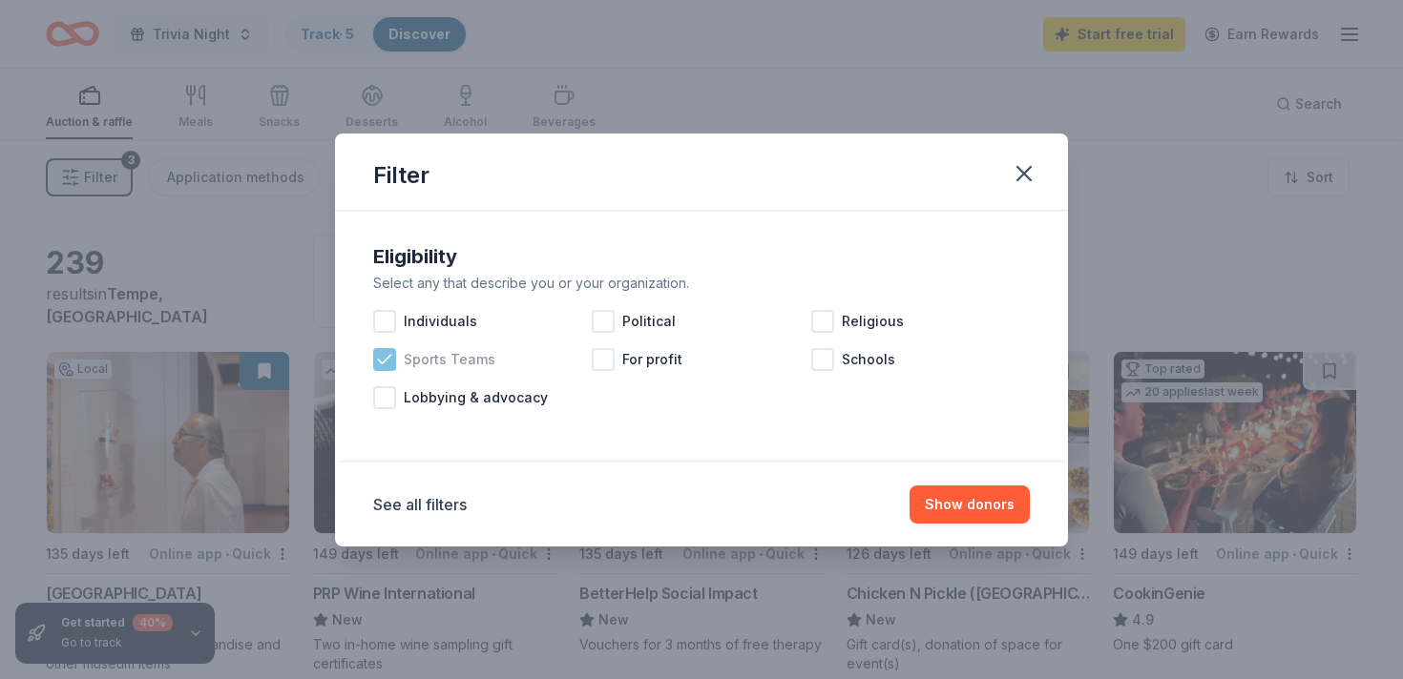
click at [386, 362] on icon at bounding box center [384, 359] width 19 height 19
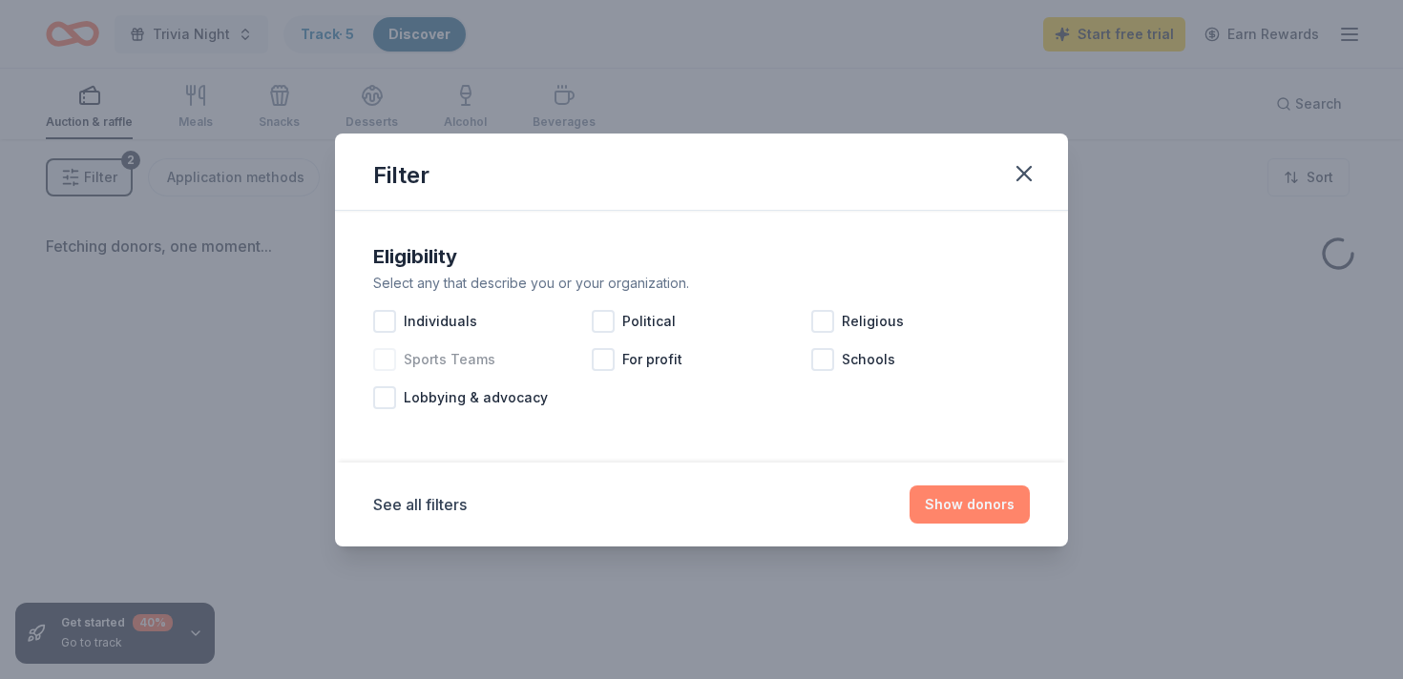
click at [951, 506] on button "Show donors" at bounding box center [969, 505] width 120 height 38
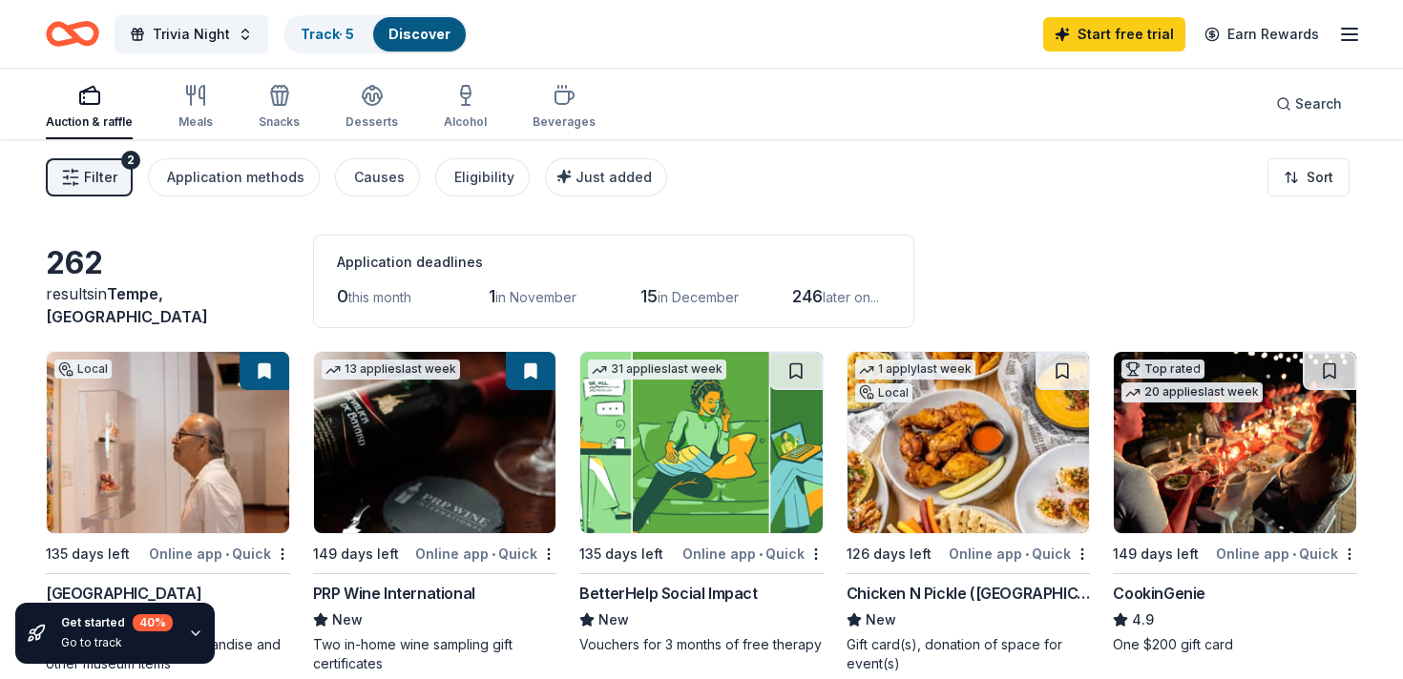
click at [85, 173] on span "Filter" at bounding box center [100, 177] width 33 height 23
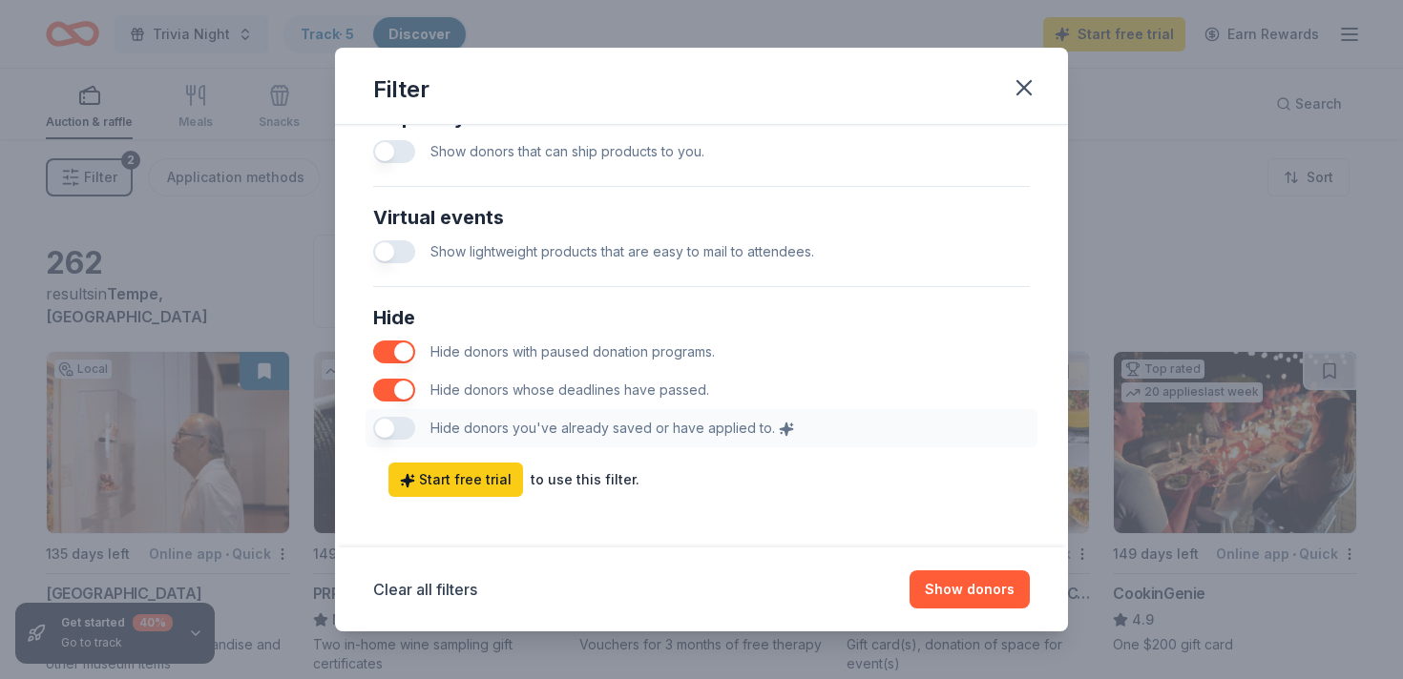
scroll to position [955, 0]
click at [395, 388] on button "button" at bounding box center [394, 389] width 42 height 23
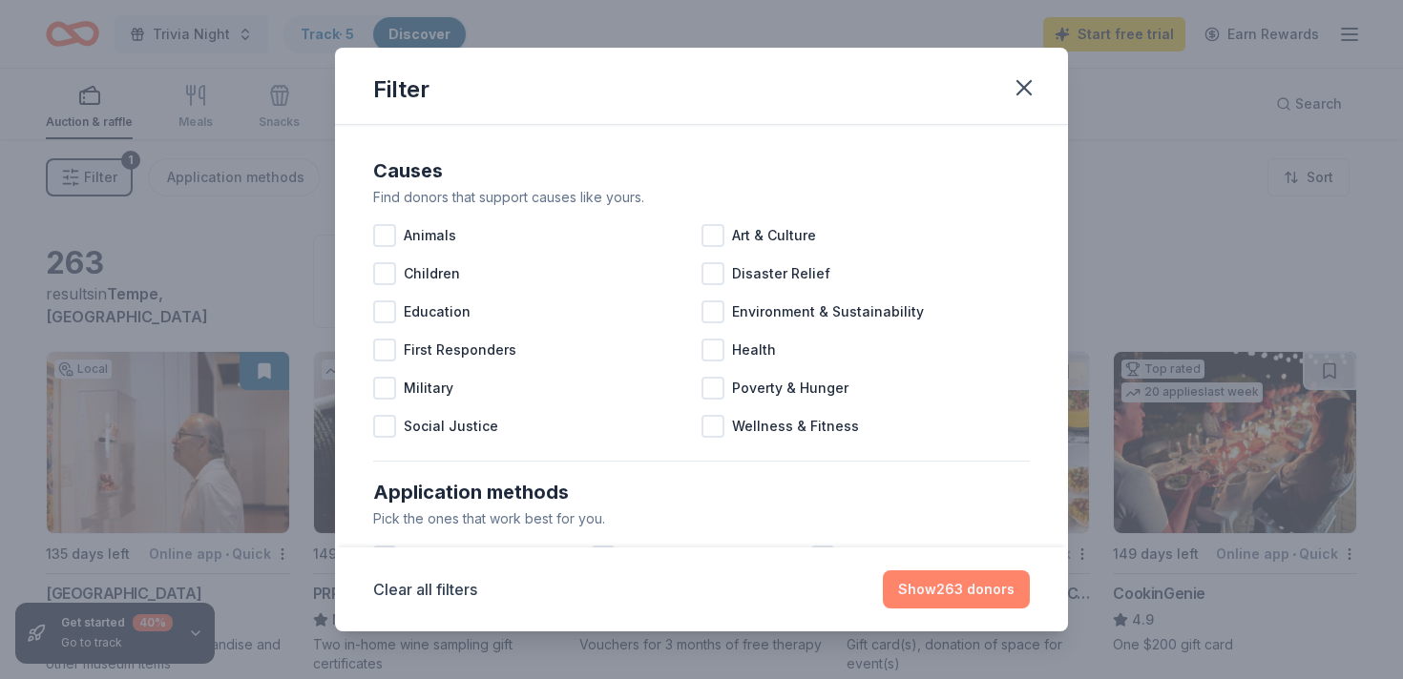
click at [929, 590] on button "Show 263 donors" at bounding box center [956, 590] width 147 height 38
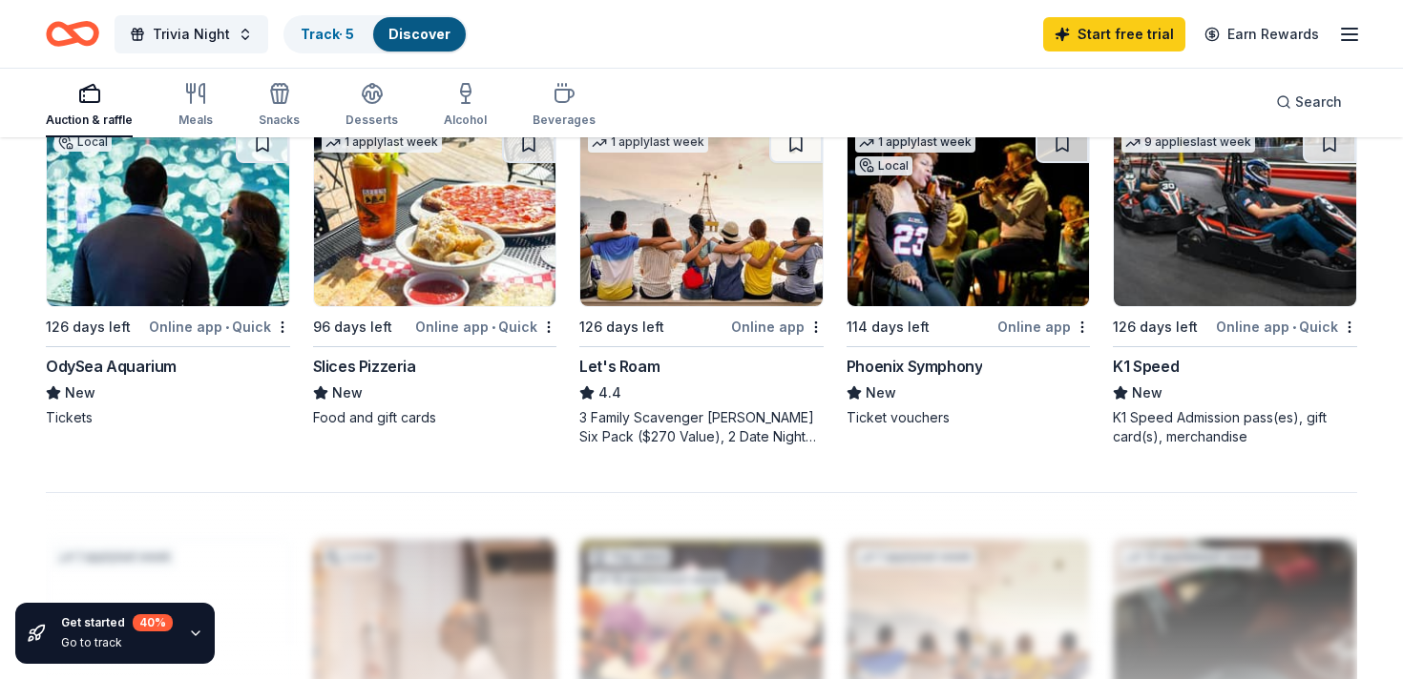
scroll to position [1315, 0]
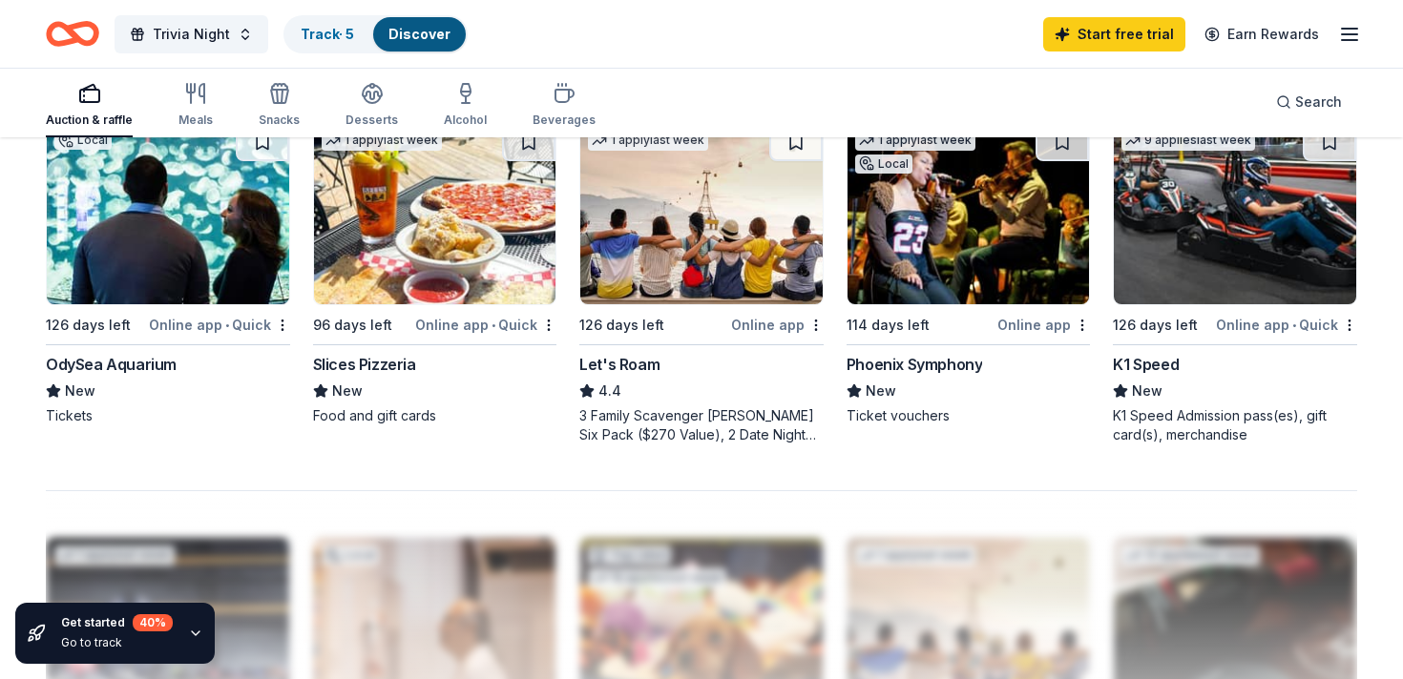
click at [388, 359] on div "Slices Pizzeria" at bounding box center [364, 364] width 103 height 23
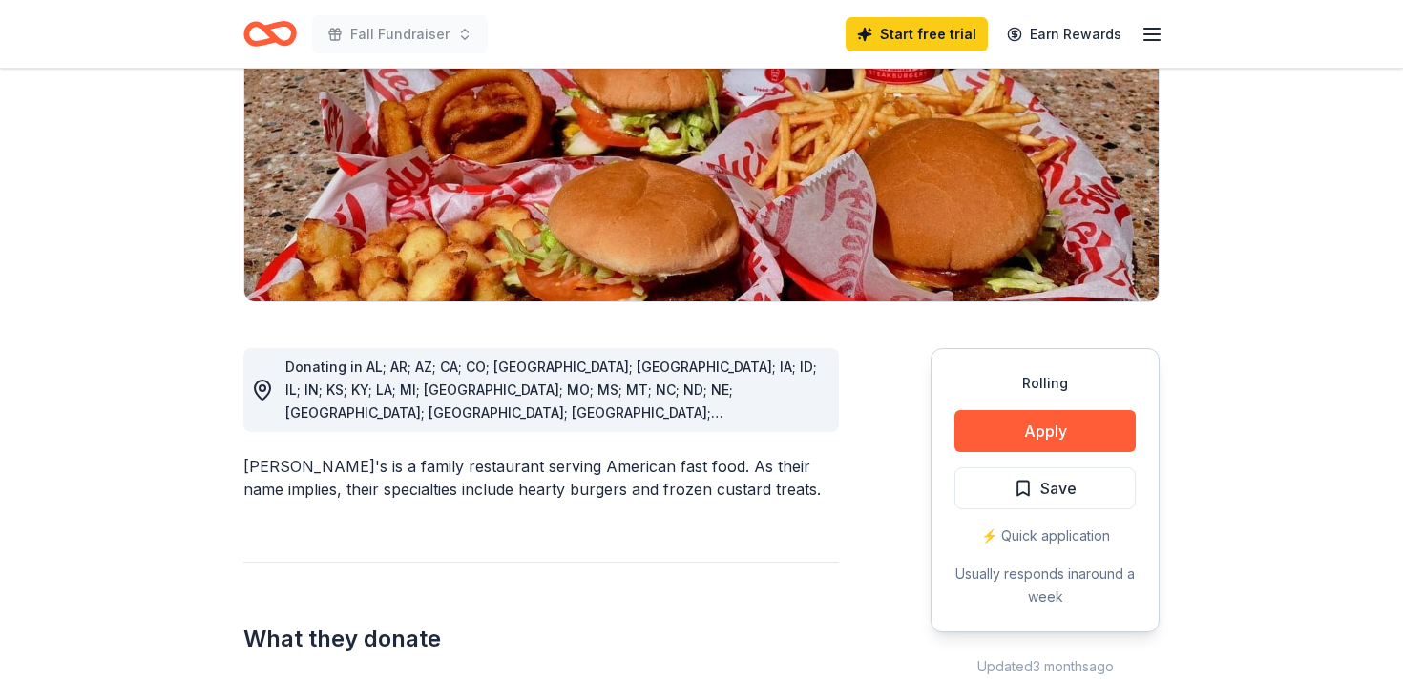
scroll to position [527, 0]
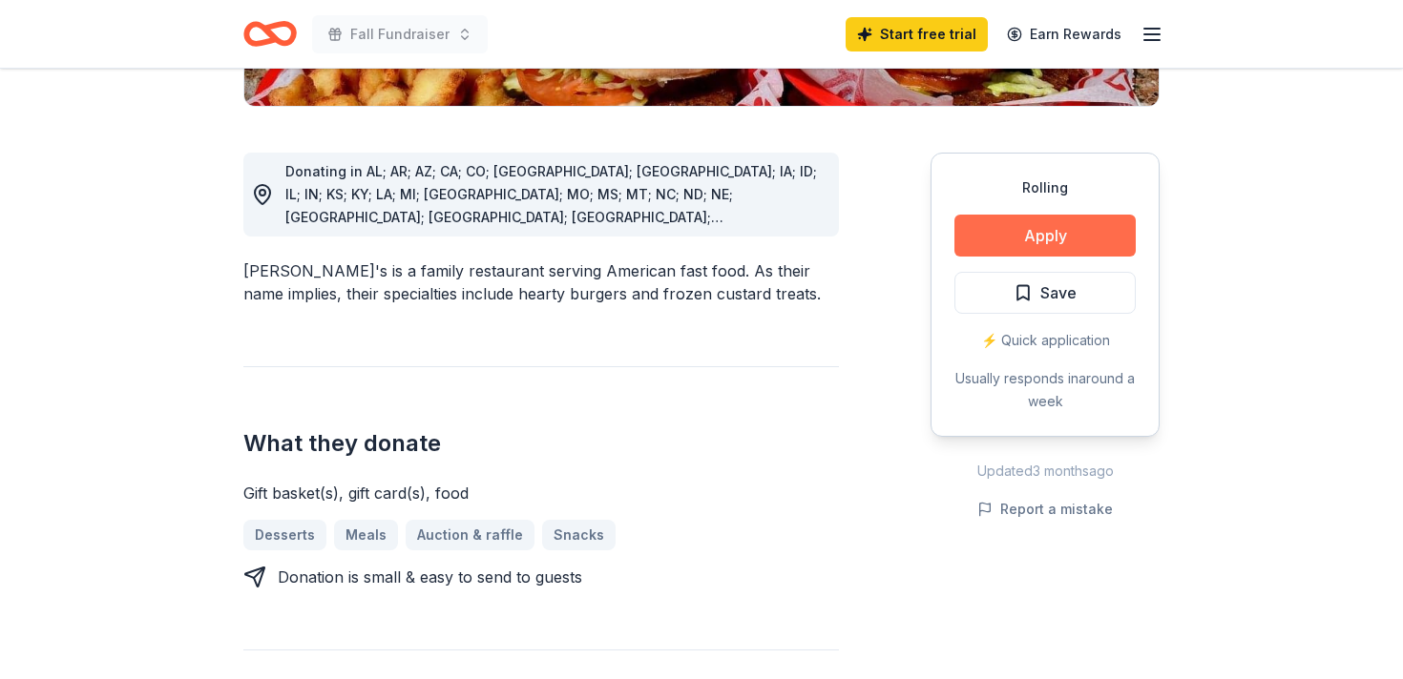
click at [1007, 215] on button "Apply" at bounding box center [1044, 236] width 181 height 42
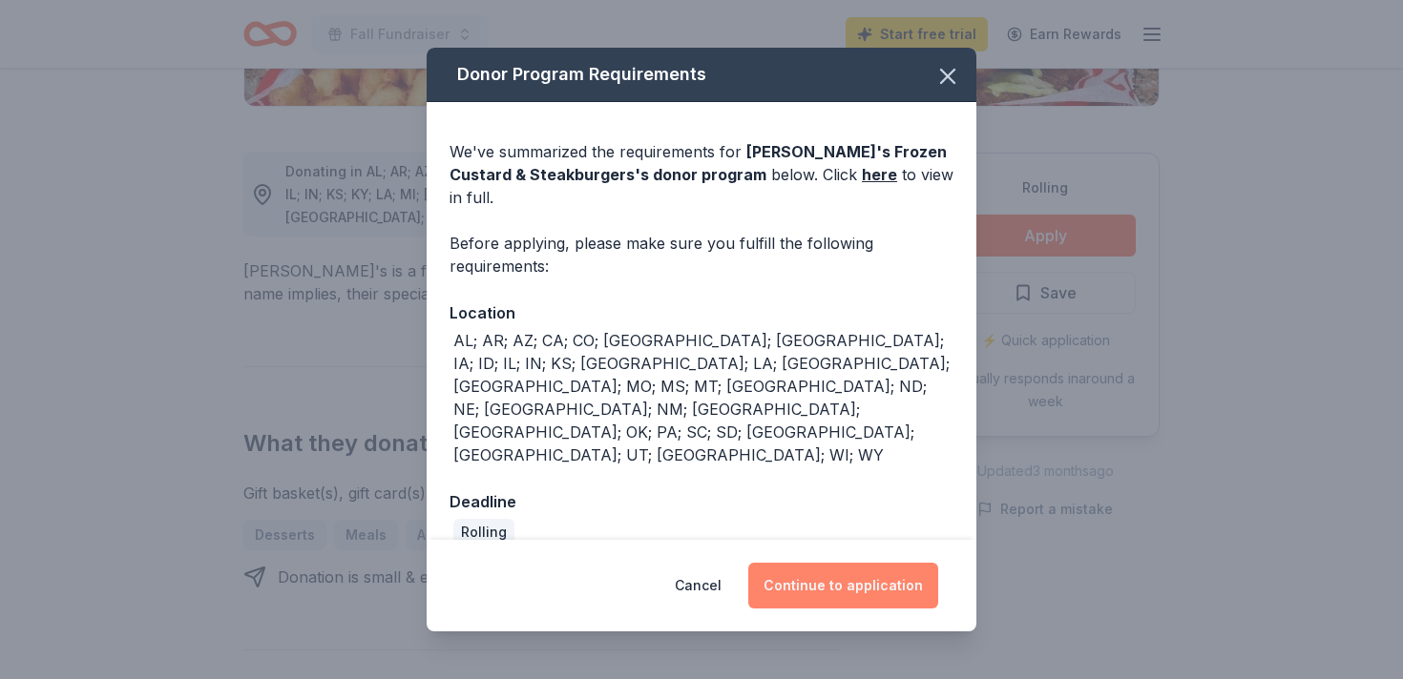
click at [815, 565] on button "Continue to application" at bounding box center [843, 586] width 190 height 46
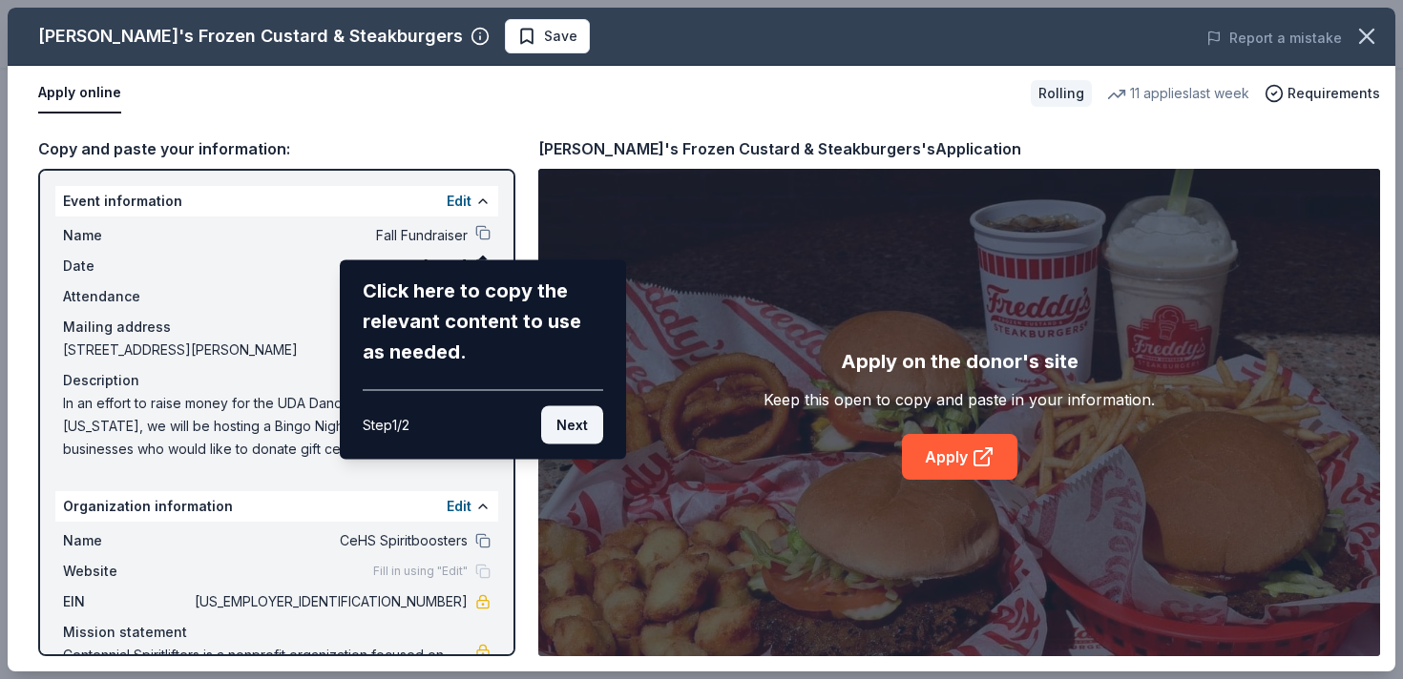
click at [566, 429] on button "Next" at bounding box center [572, 426] width 62 height 38
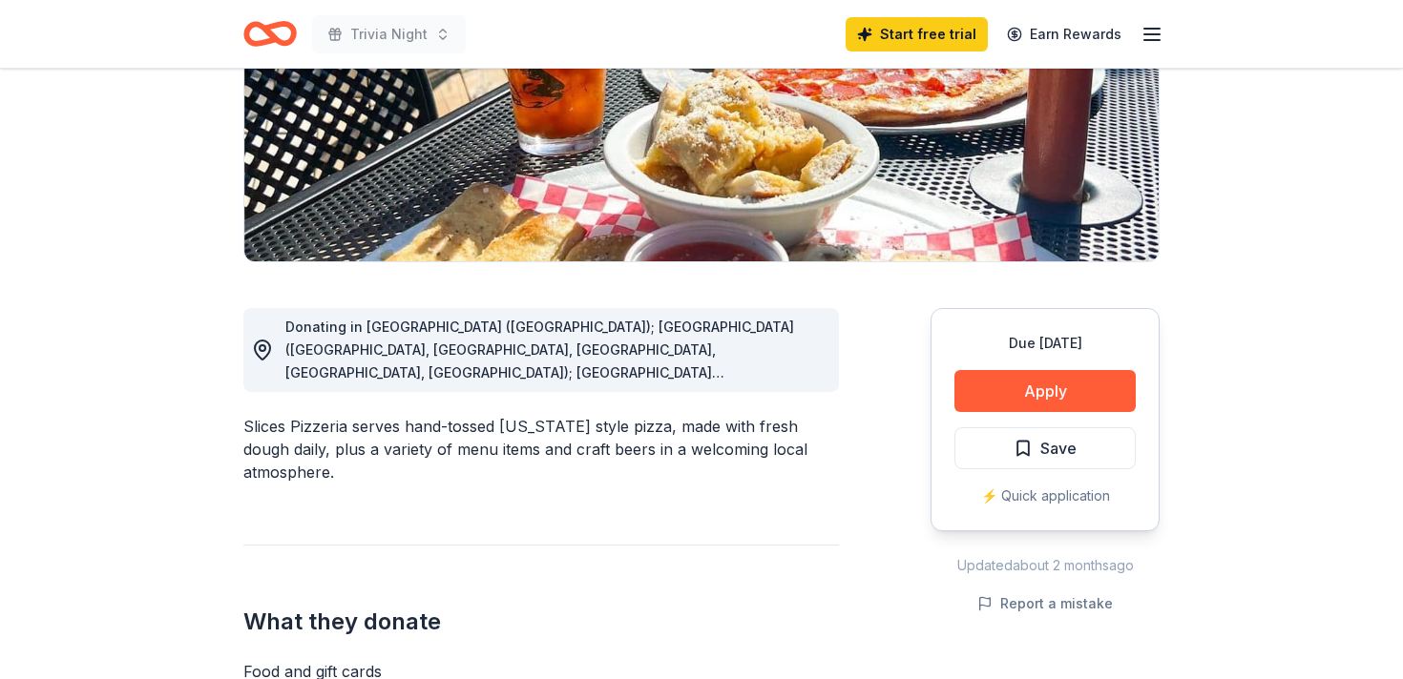
scroll to position [485, 0]
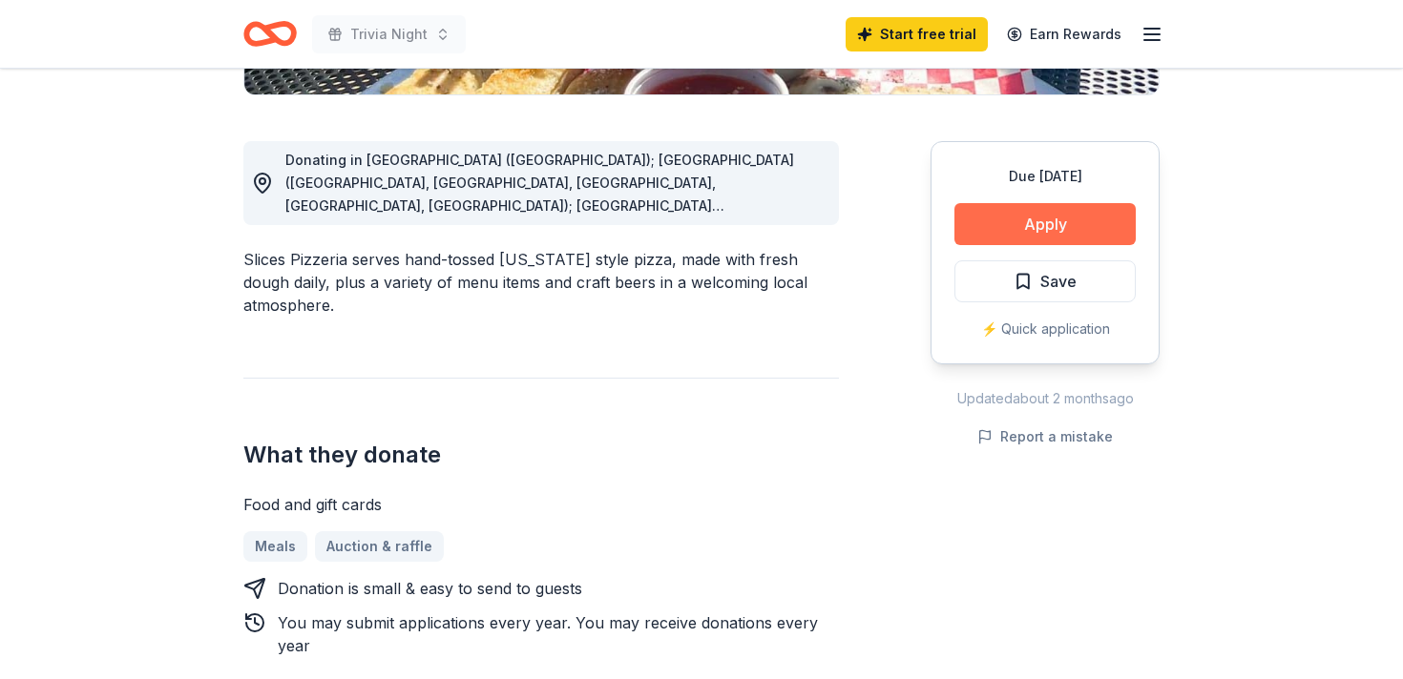
click at [1011, 227] on button "Apply" at bounding box center [1044, 224] width 181 height 42
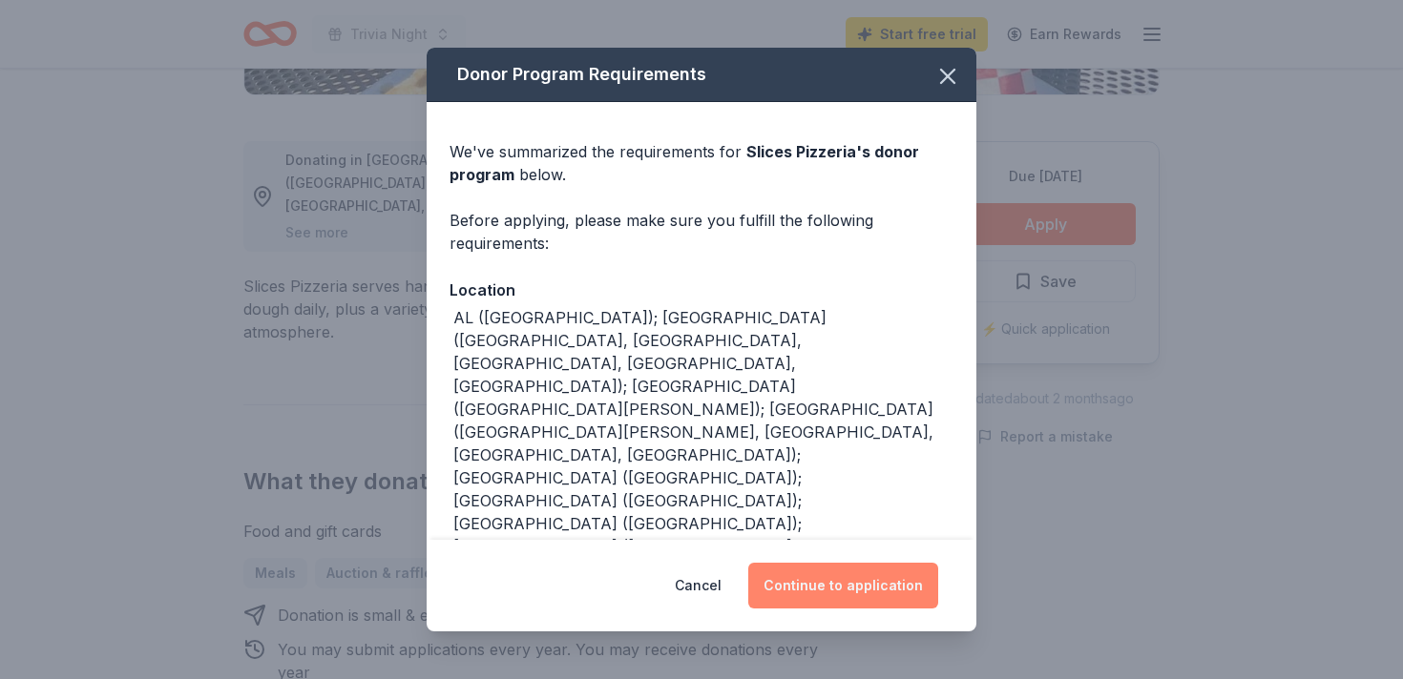
click at [779, 589] on button "Continue to application" at bounding box center [843, 586] width 190 height 46
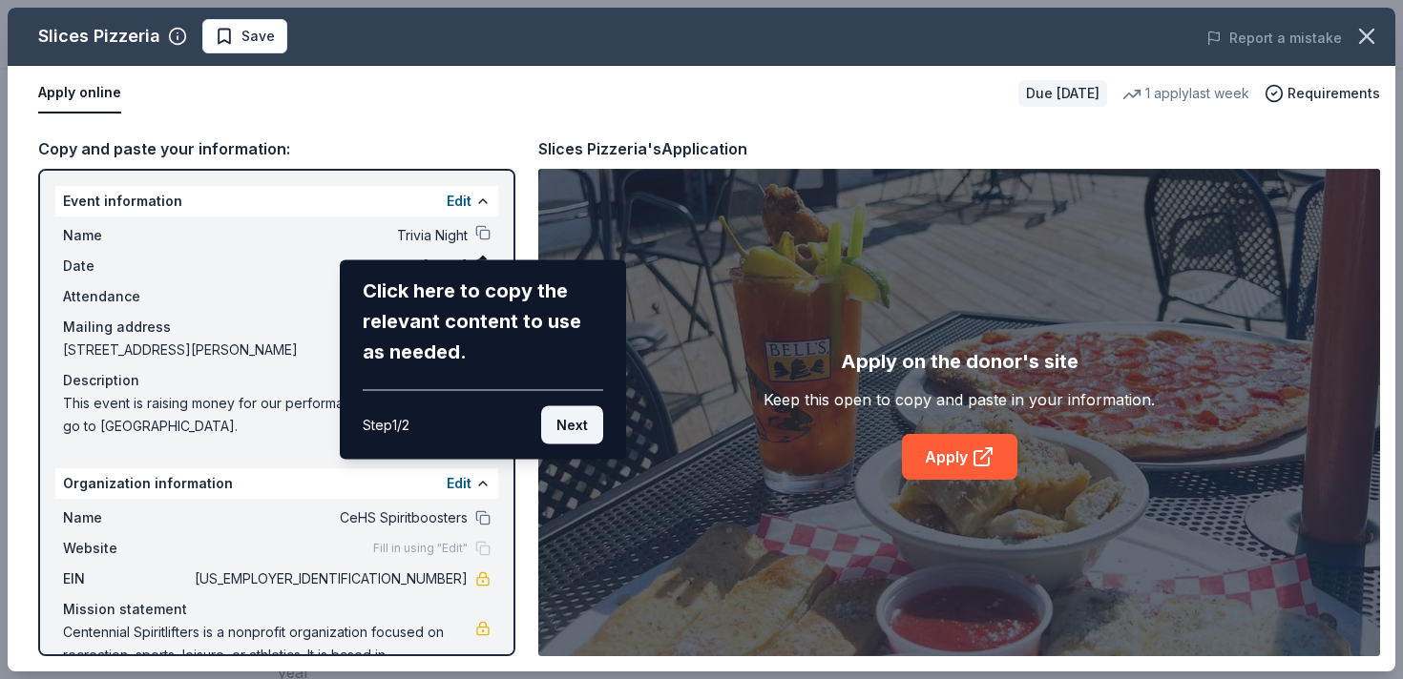
click at [566, 430] on button "Next" at bounding box center [572, 426] width 62 height 38
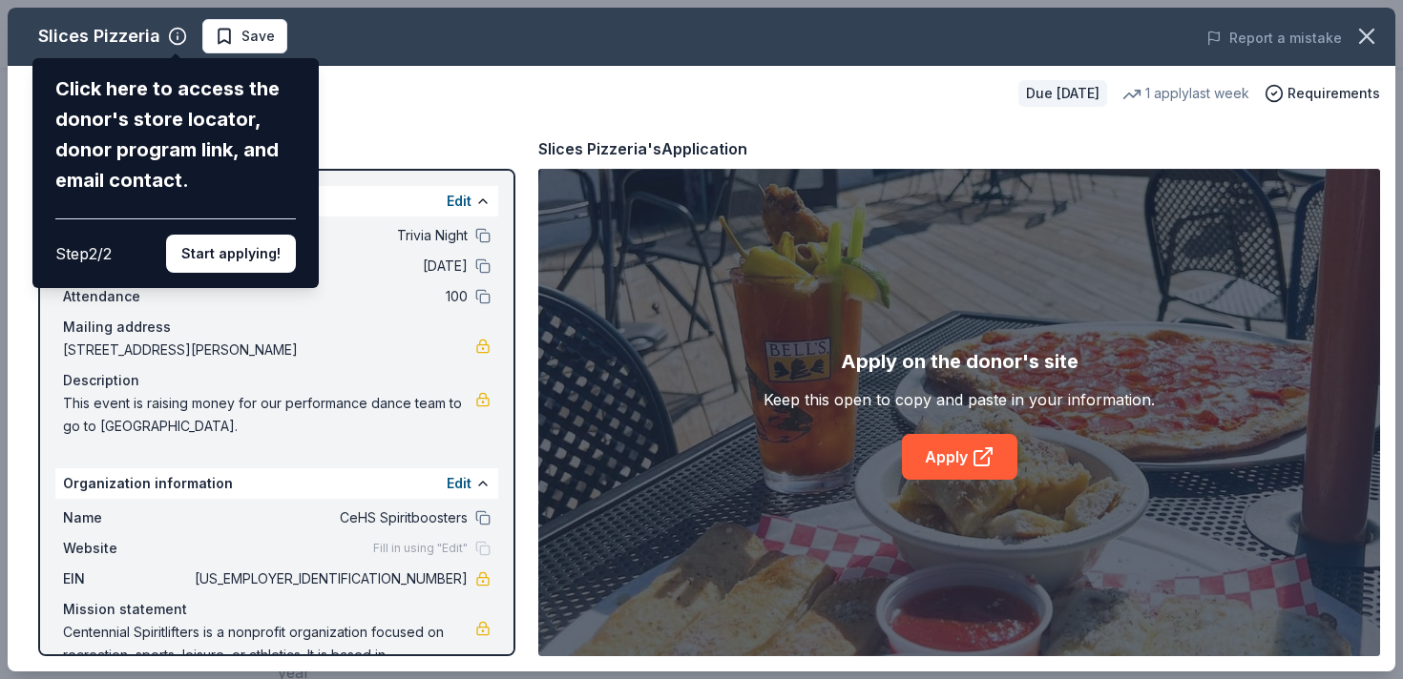
click at [954, 468] on div "Slices Pizzeria Click here to access the donor's store locator, donor program l…" at bounding box center [702, 340] width 1388 height 664
